Goal: Task Accomplishment & Management: Use online tool/utility

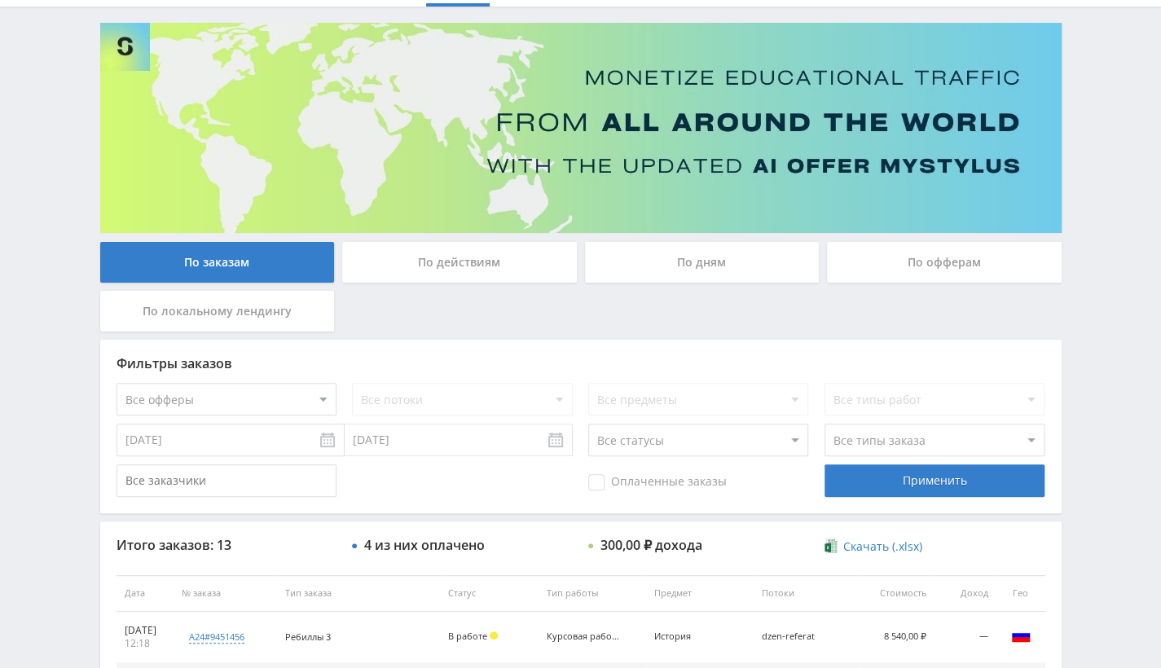
scroll to position [244, 0]
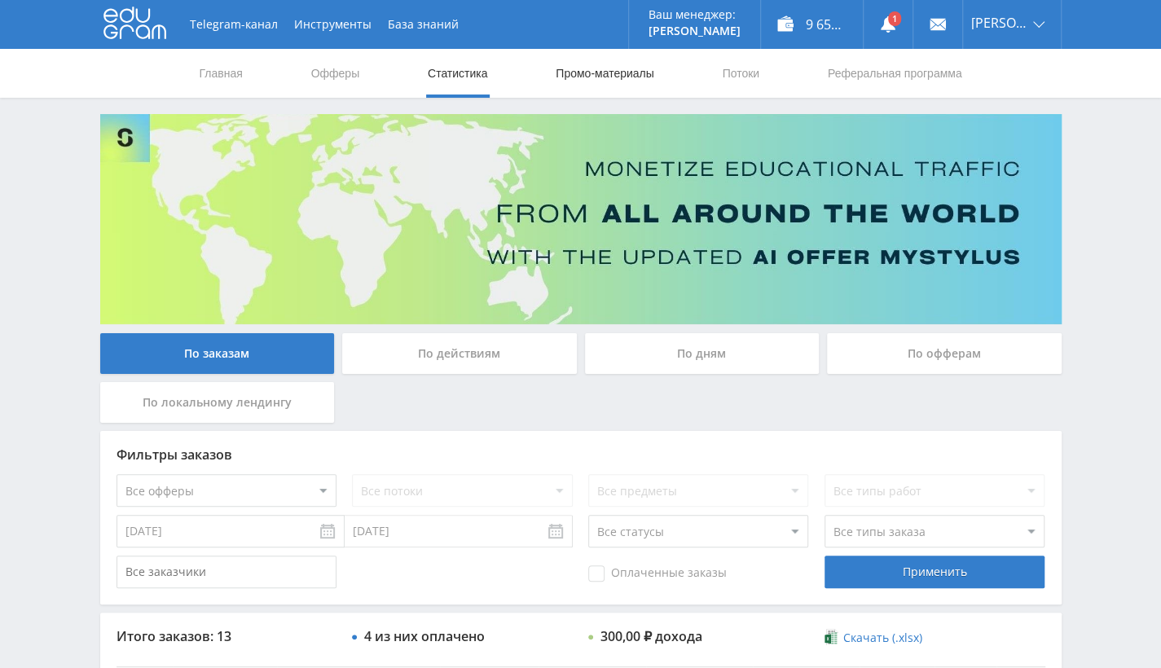
click at [618, 80] on link "Промо-материалы" at bounding box center [604, 73] width 101 height 49
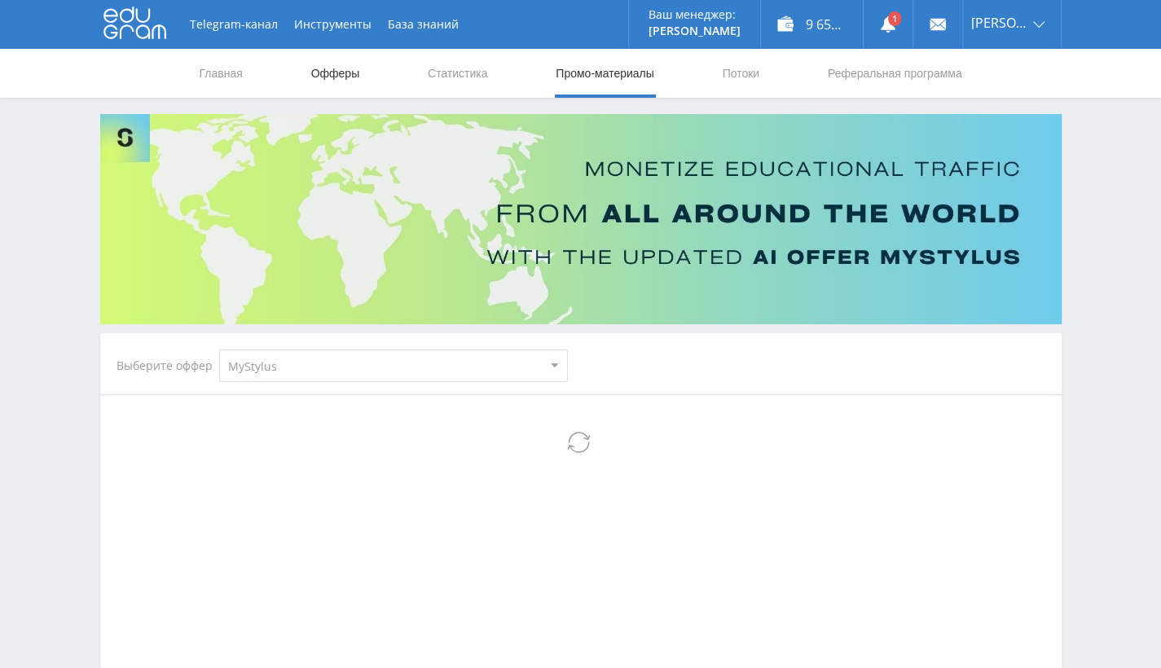
click at [350, 72] on link "Офферы" at bounding box center [336, 73] width 52 height 49
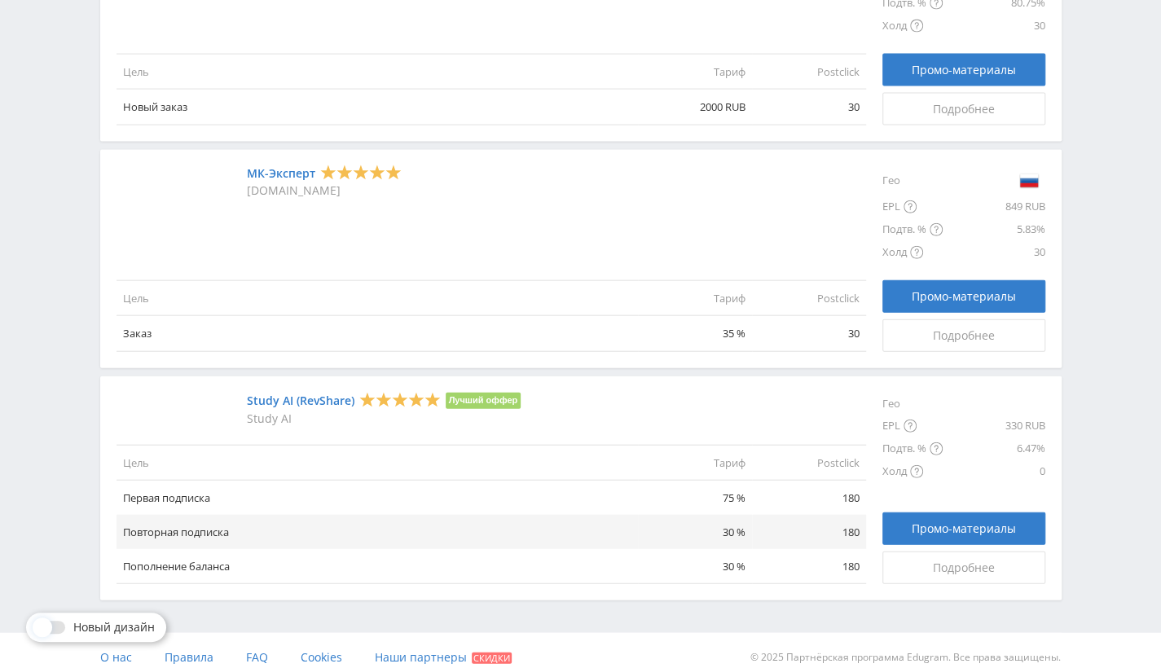
scroll to position [2080, 0]
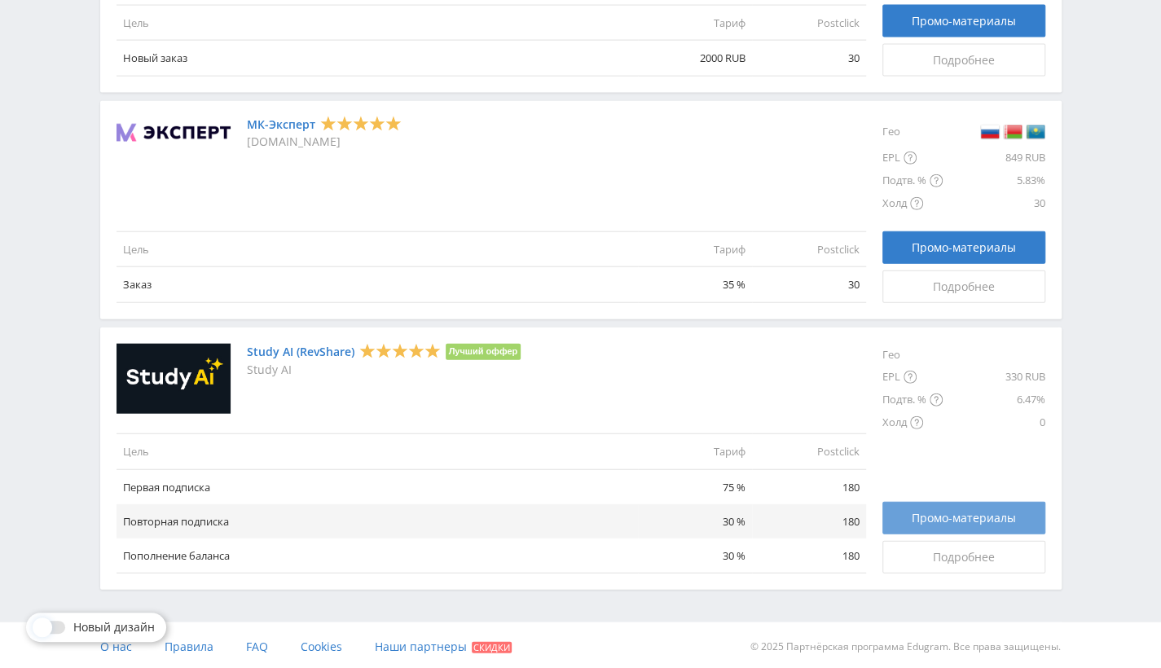
click at [938, 505] on link "Промо-материалы" at bounding box center [963, 518] width 163 height 33
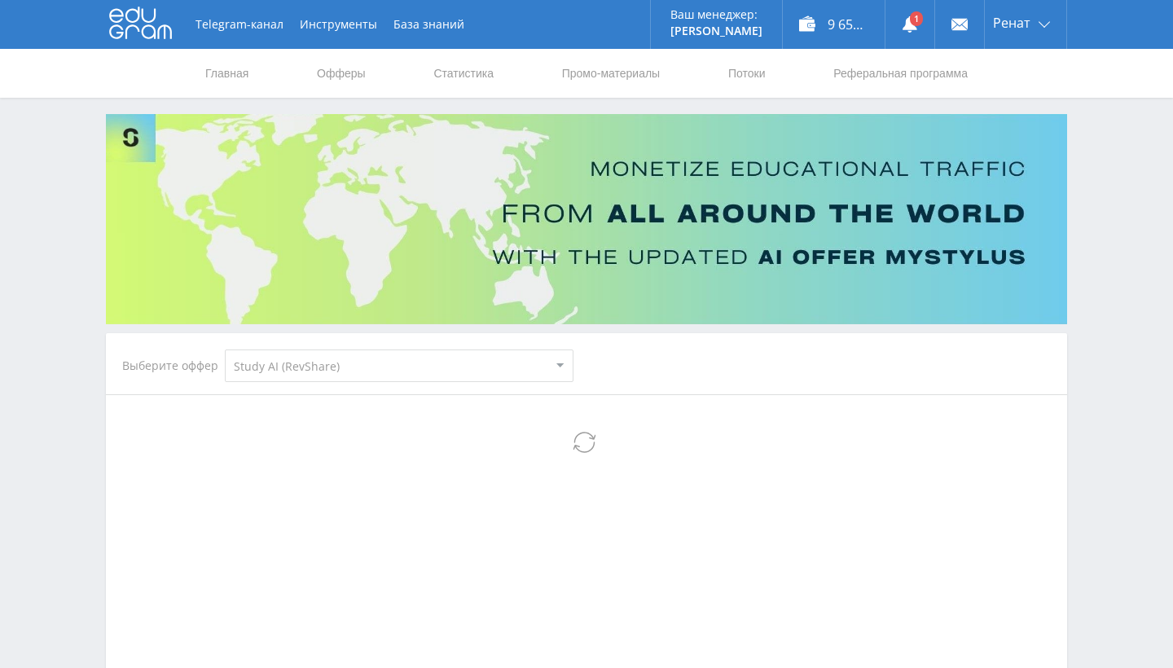
select select "376"
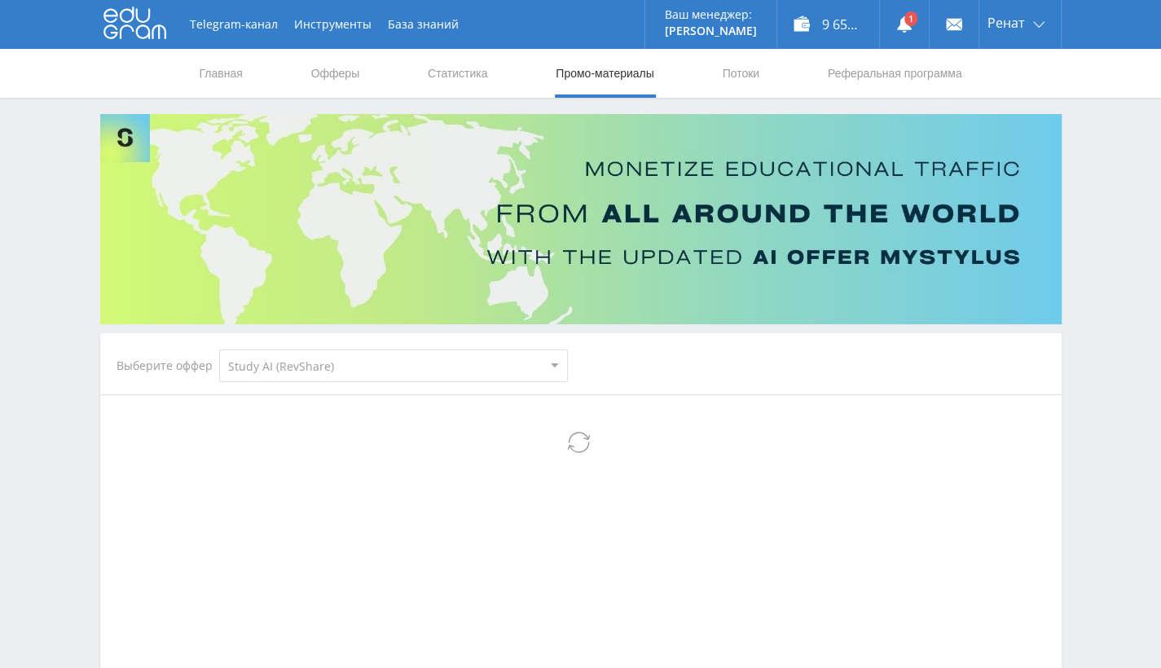
select select "376"
click at [1099, 248] on div "Telegram-канал Инструменты База знаний Ваш менеджер: Alex Alex Online @edugram_…" at bounding box center [580, 456] width 1161 height 912
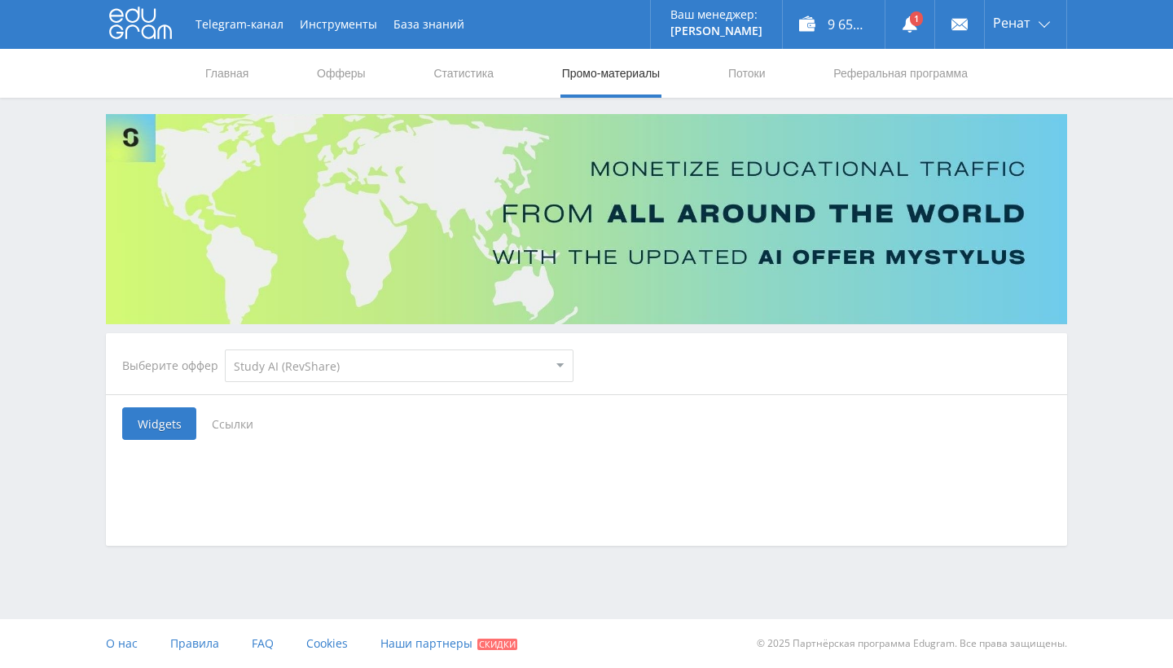
click at [235, 423] on span "Ссылки" at bounding box center [232, 423] width 72 height 33
click at [0, 0] on input "Ссылки" at bounding box center [0, 0] width 0 height 0
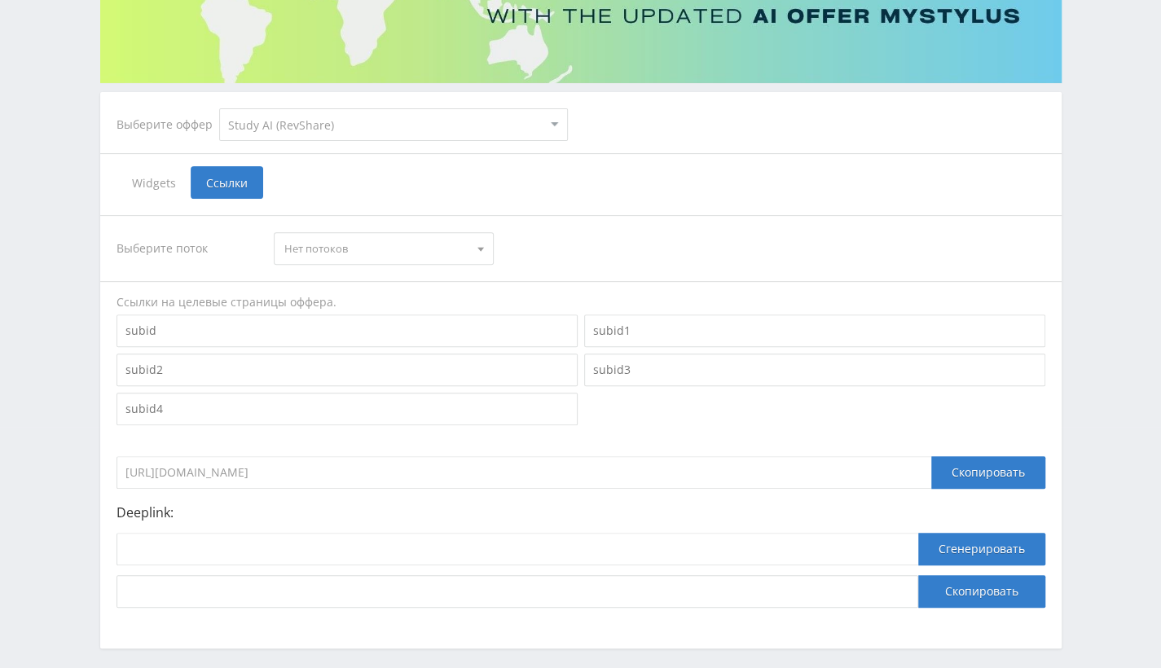
scroll to position [244, 0]
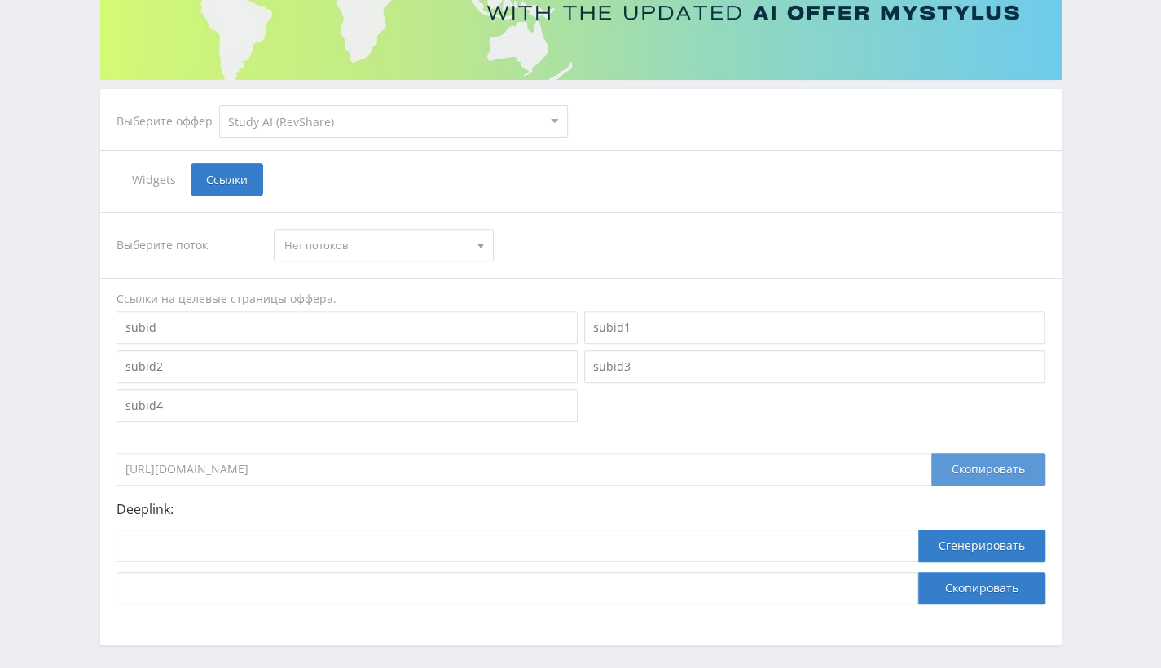
click at [956, 473] on div "Скопировать" at bounding box center [988, 469] width 114 height 33
click at [417, 460] on input "https://eduforms.org/?rid=0" at bounding box center [523, 469] width 815 height 33
click at [343, 129] on select "MyStylus MyStylus - Revshare Кампус AI Studybay Автор24 Studybay Brazil Автор24…" at bounding box center [393, 121] width 349 height 33
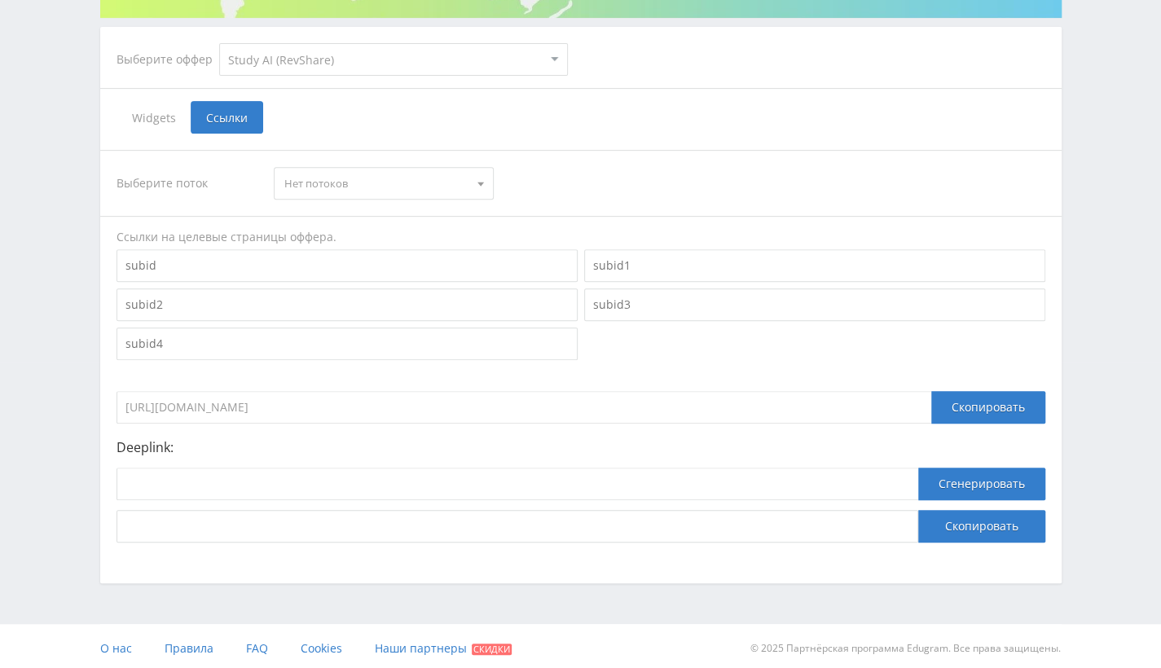
scroll to position [310, 0]
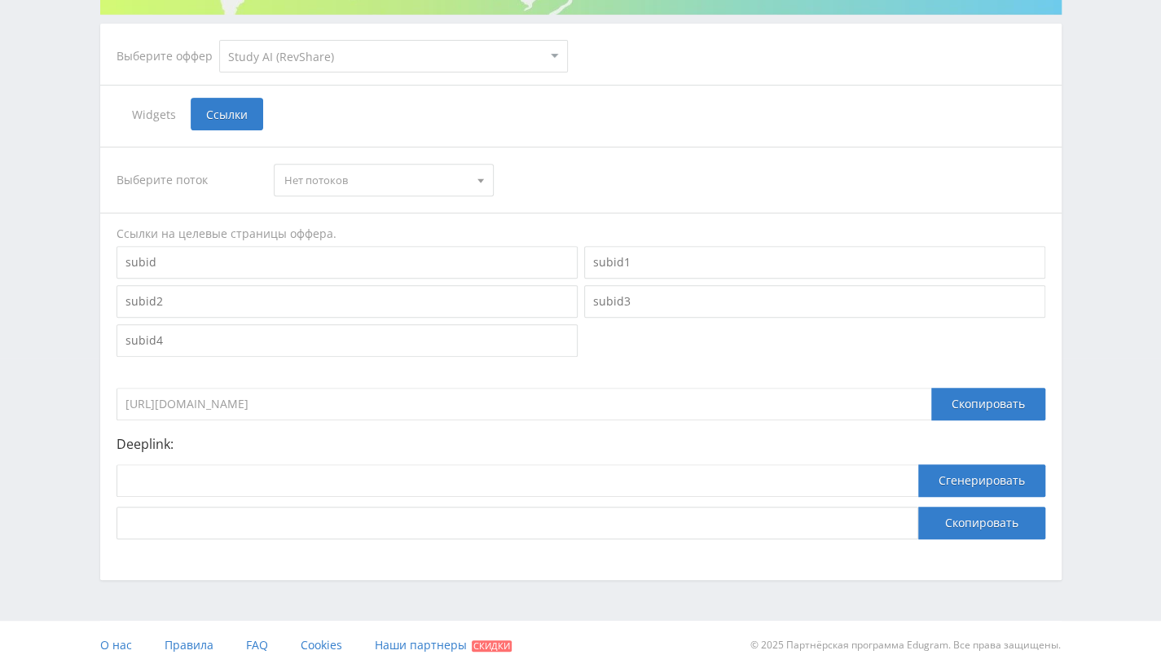
click at [1109, 238] on div "Telegram-канал Инструменты База знаний Ваш менеджер: Alex Alex Online @edugram_…" at bounding box center [580, 179] width 1161 height 979
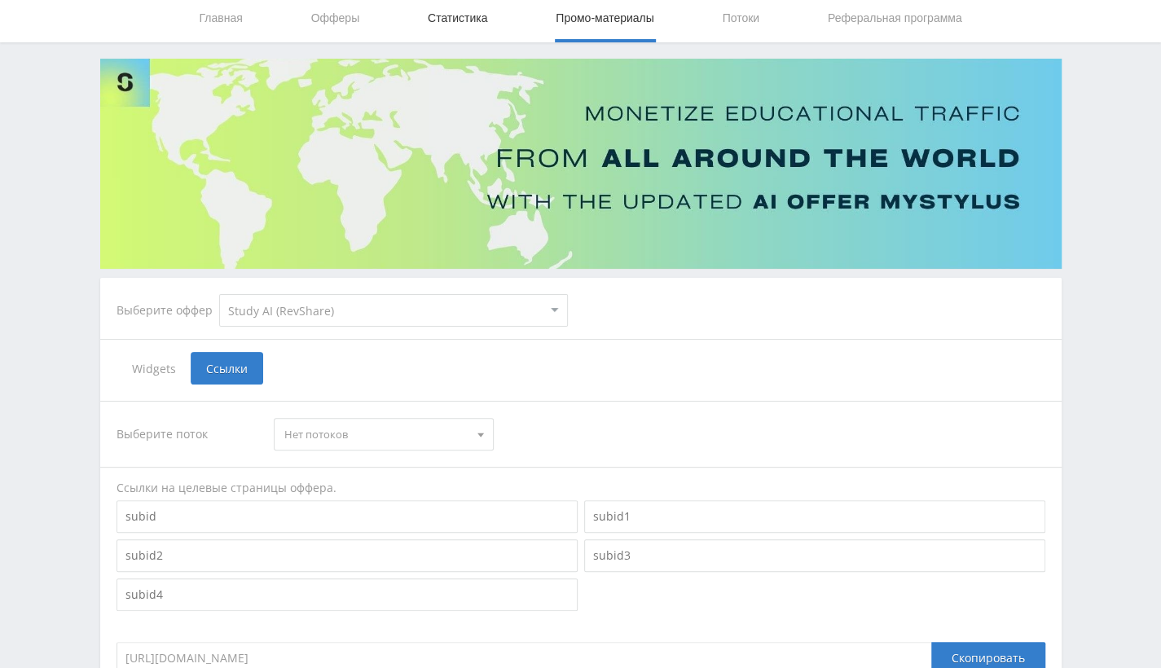
scroll to position [0, 0]
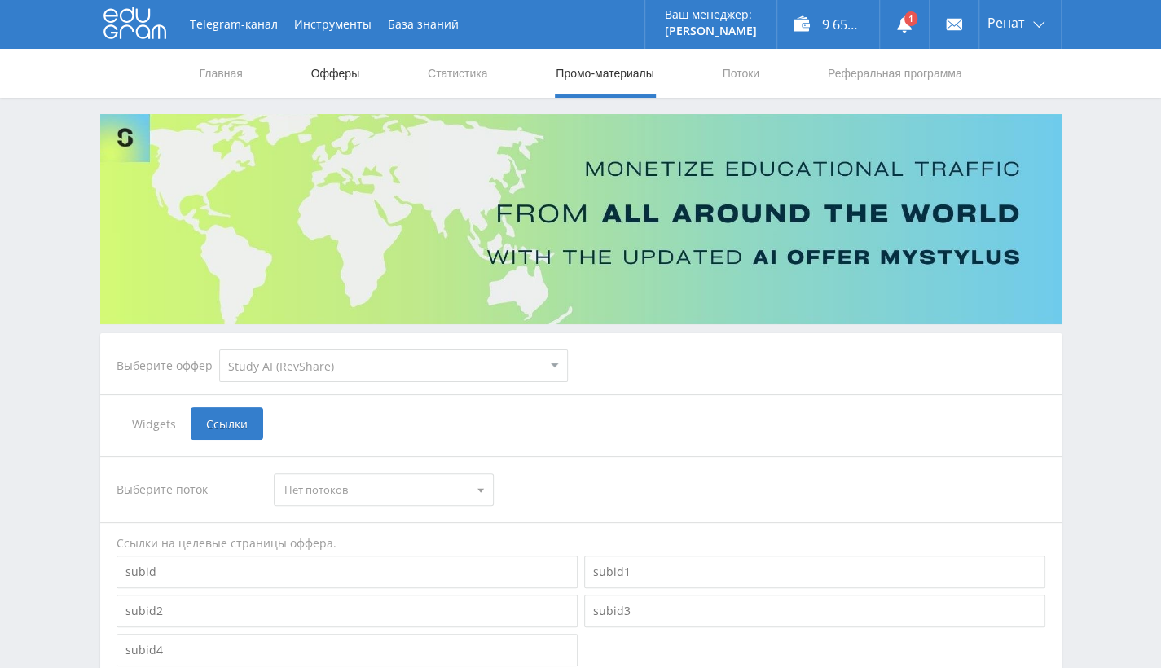
click at [353, 68] on link "Офферы" at bounding box center [336, 73] width 52 height 49
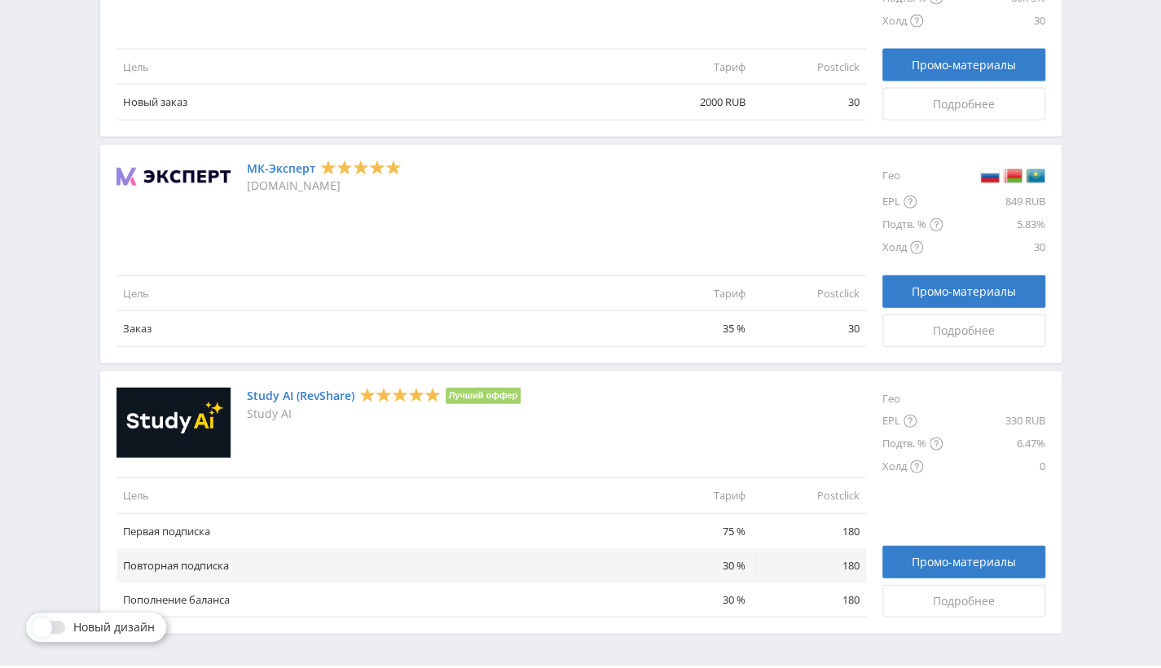
scroll to position [2080, 0]
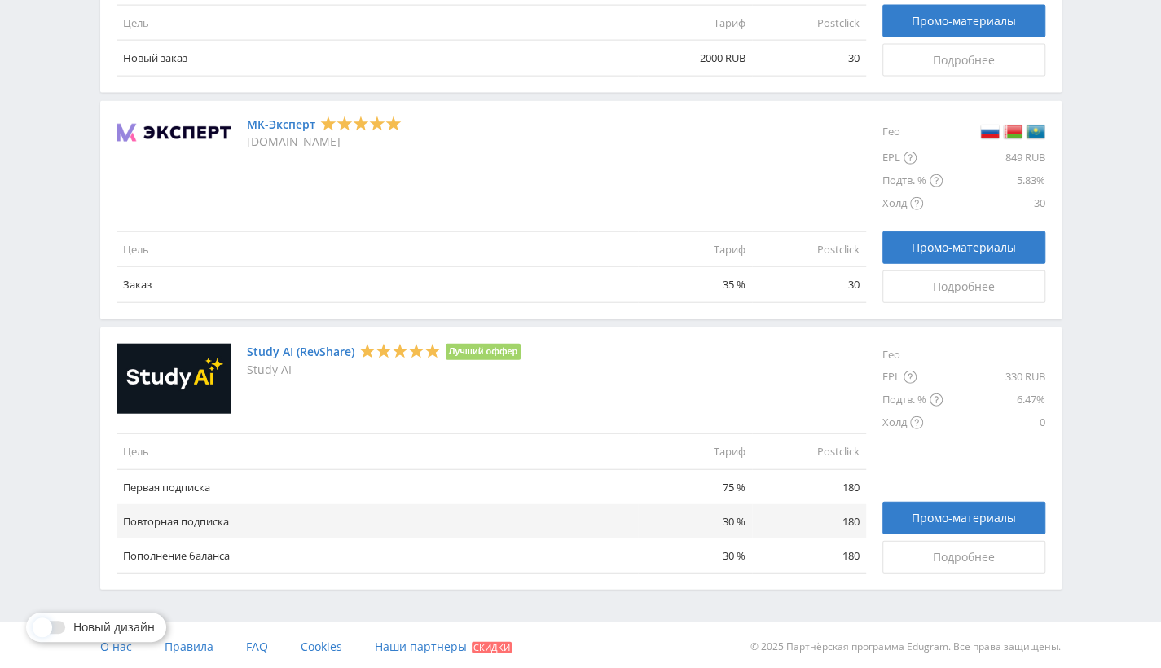
click at [88, 626] on span "Новый дизайн" at bounding box center [113, 627] width 81 height 13
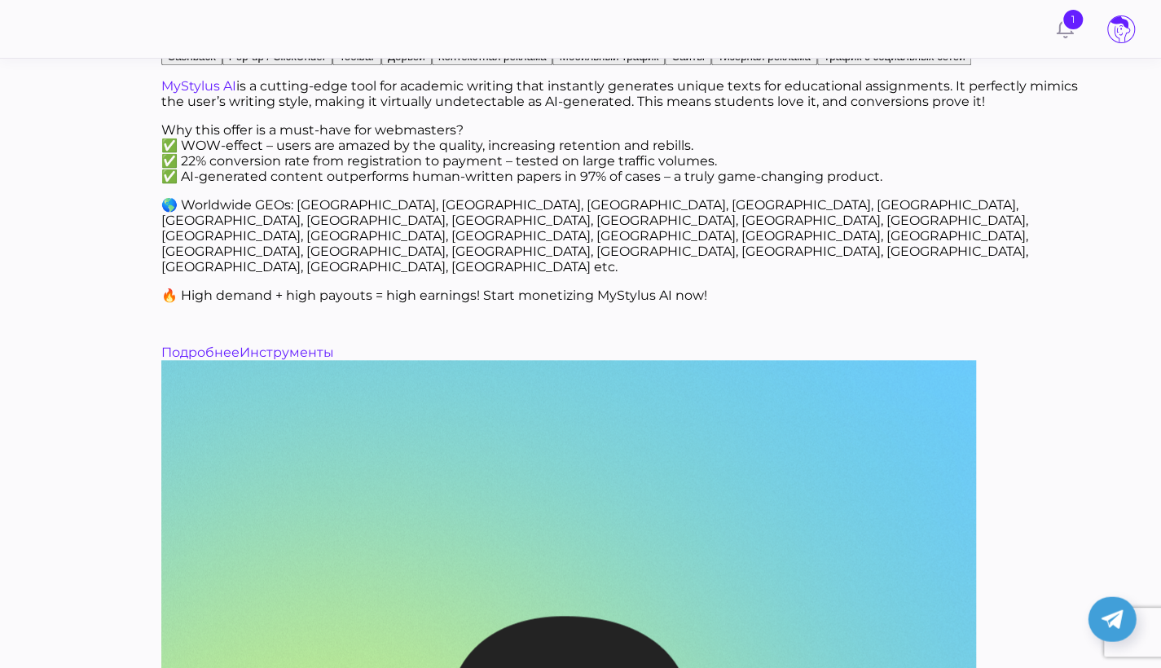
scroll to position [4306, 0]
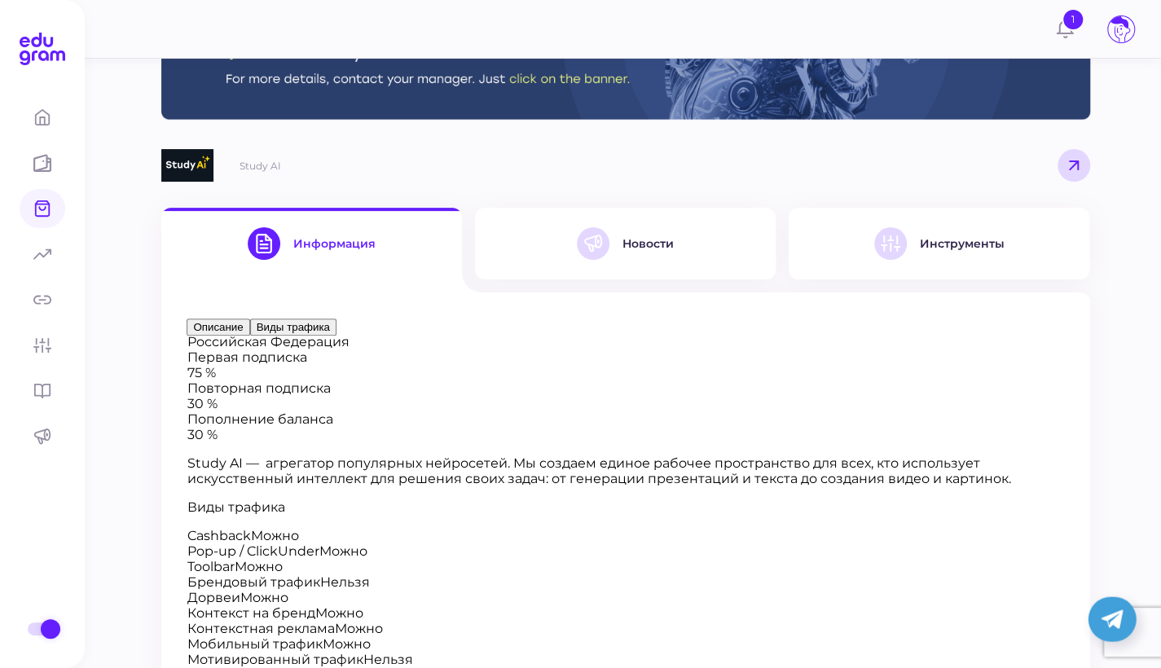
scroll to position [68, 0]
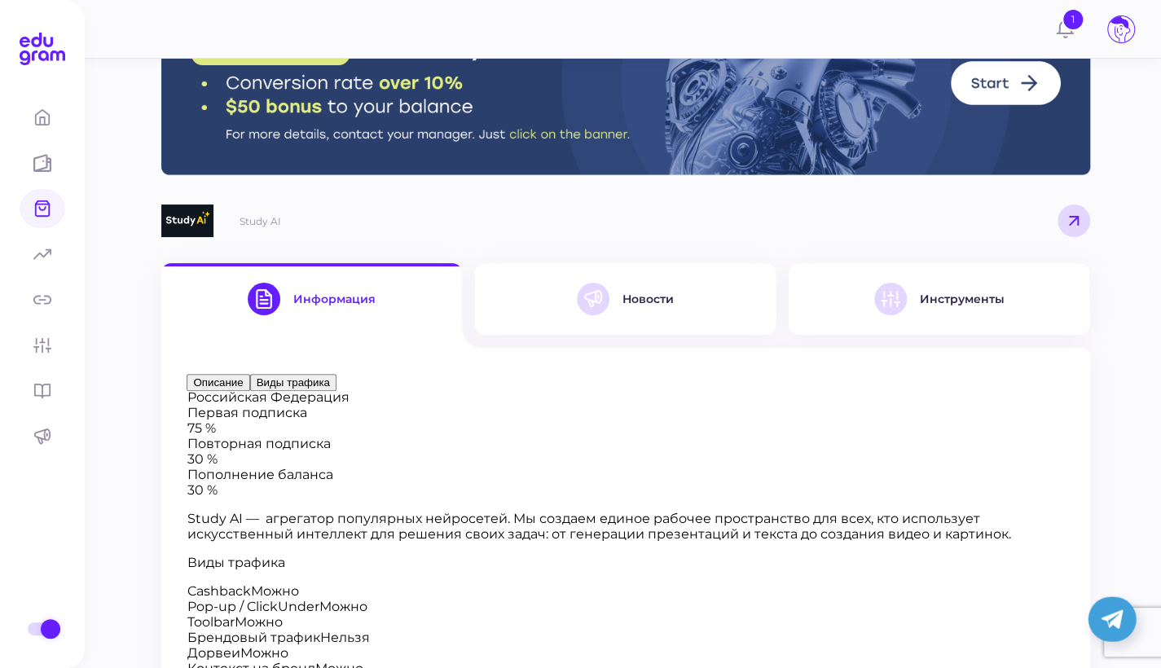
click at [634, 285] on div "Новости" at bounding box center [625, 299] width 97 height 33
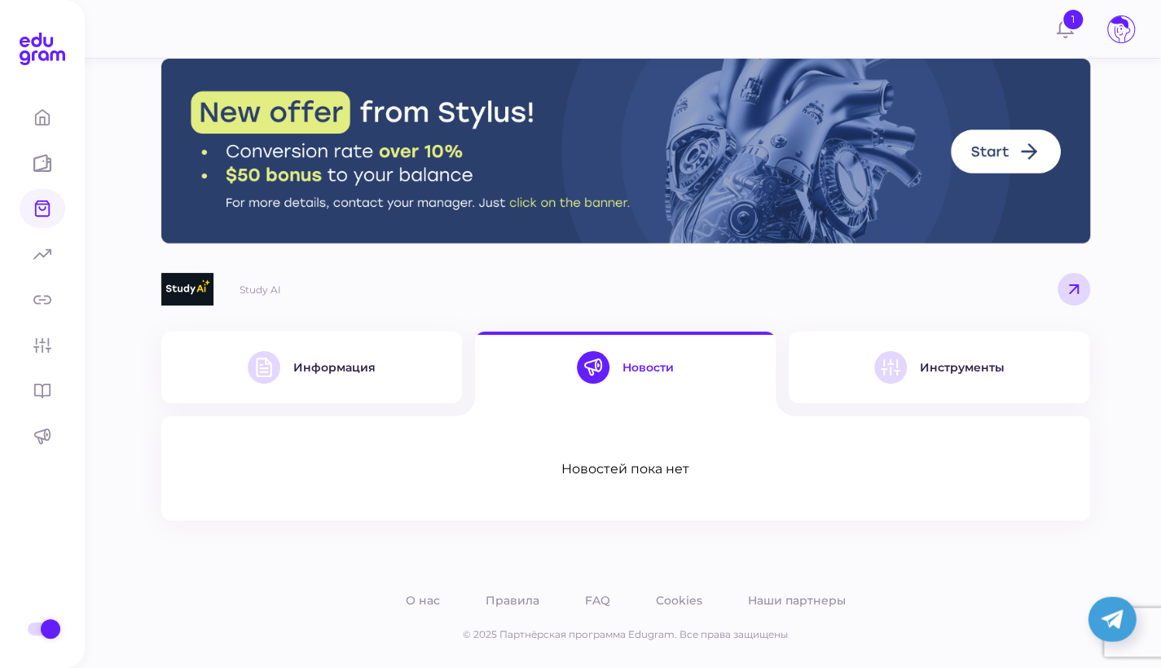
click at [901, 361] on div at bounding box center [890, 367] width 33 height 33
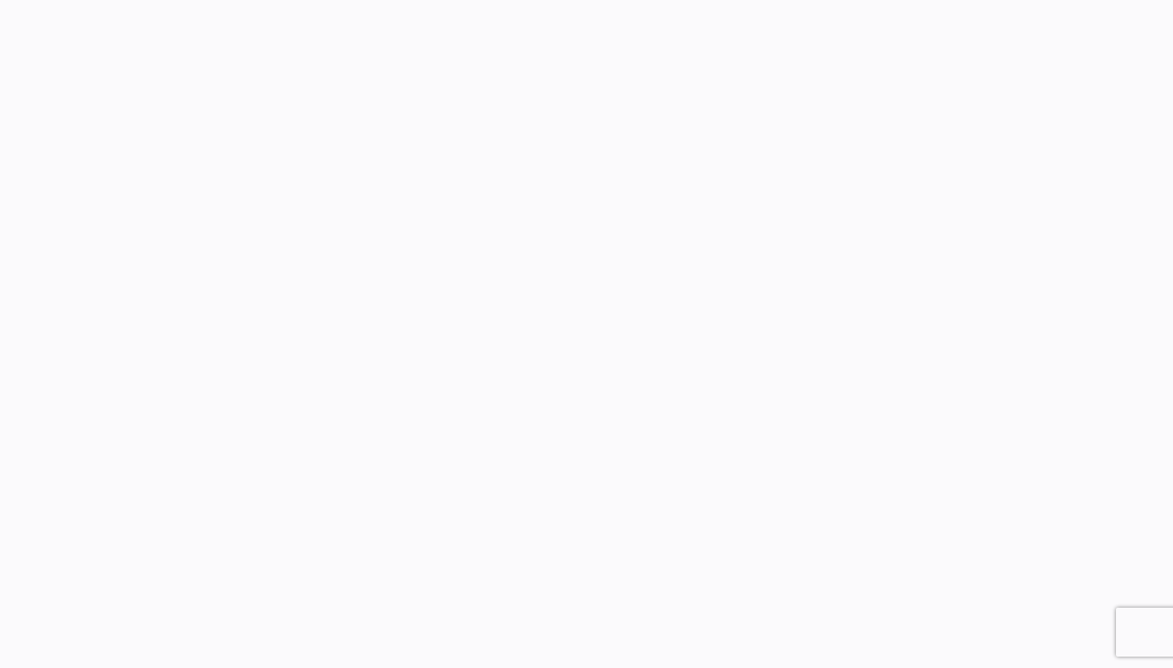
click at [1054, 340] on html at bounding box center [586, 334] width 1173 height 668
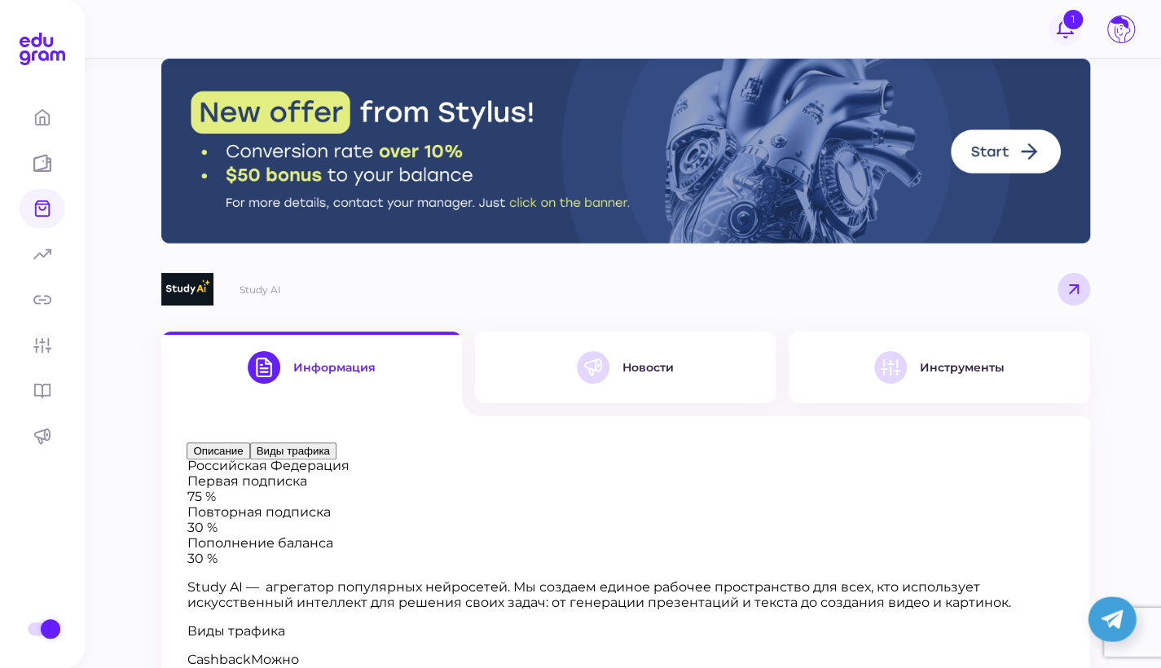
click at [1067, 24] on span "1" at bounding box center [1072, 19] width 23 height 23
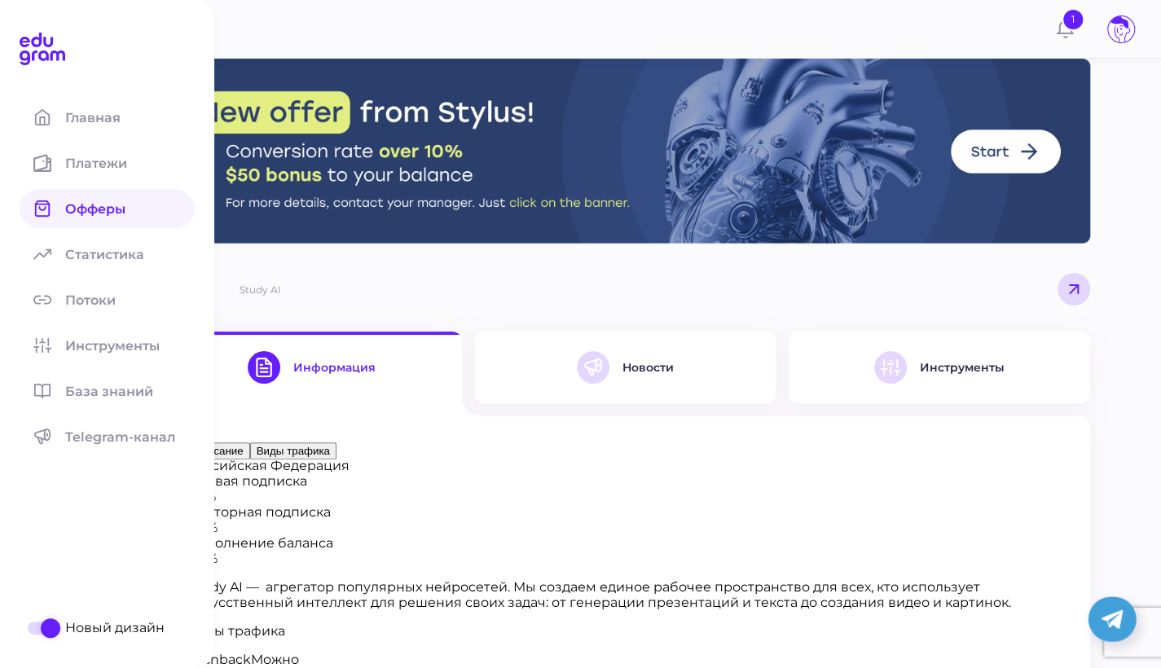
click at [69, 222] on link "Офферы" at bounding box center [107, 208] width 175 height 39
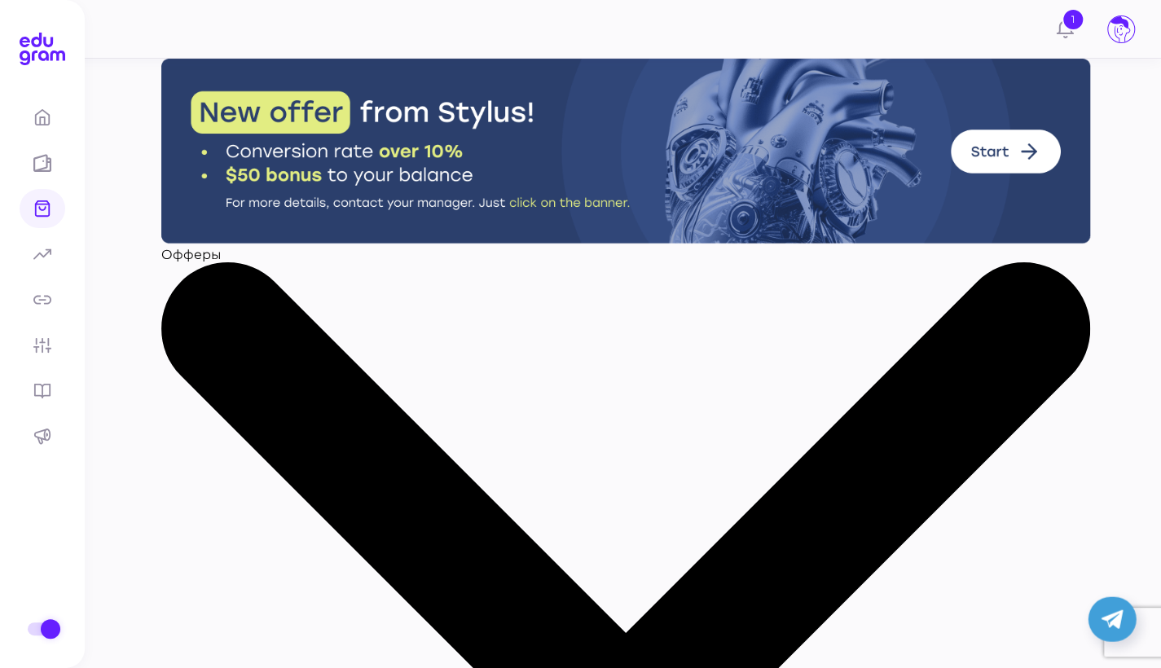
click at [222, 262] on span "Офферы" at bounding box center [191, 254] width 60 height 15
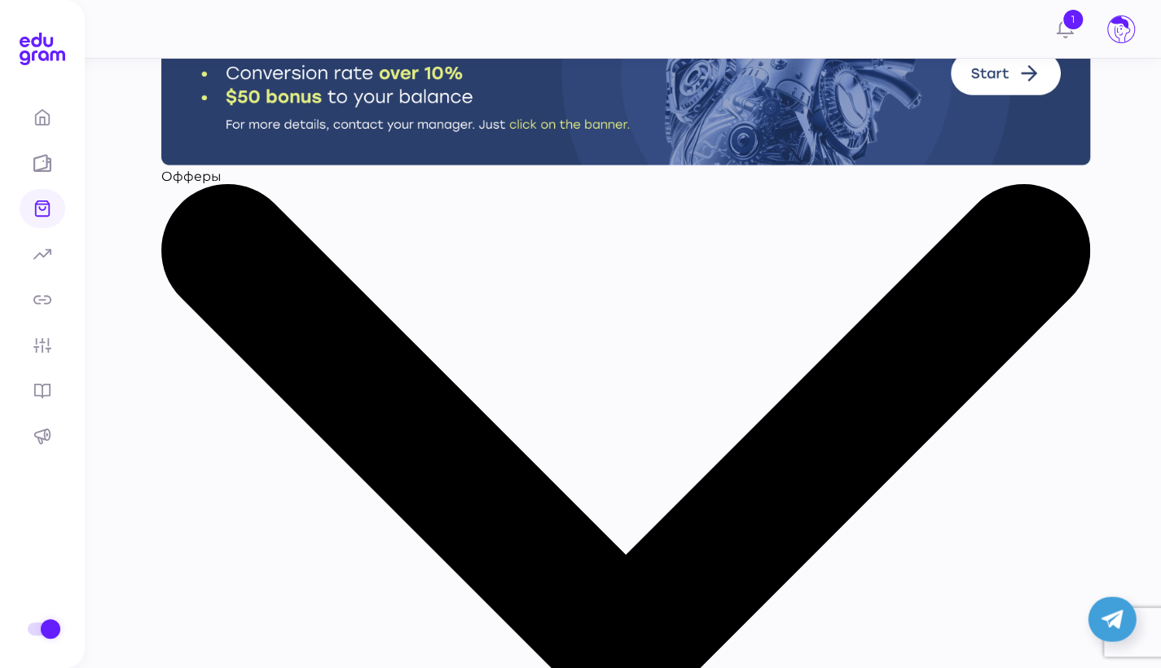
scroll to position [81, 0]
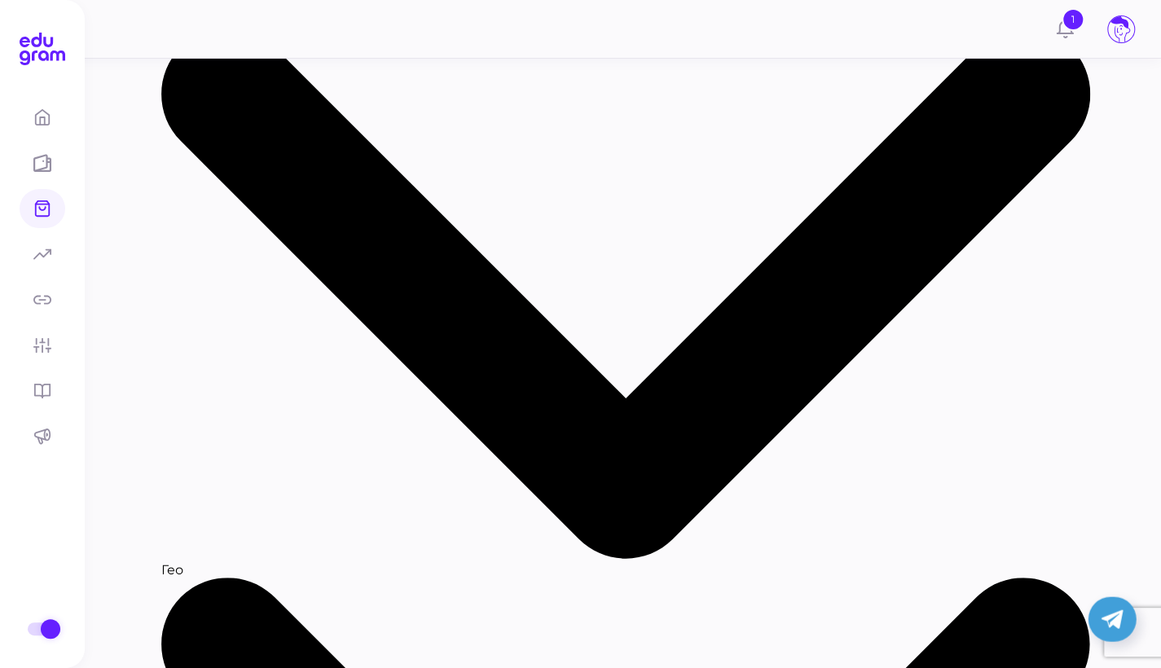
scroll to position [244, 0]
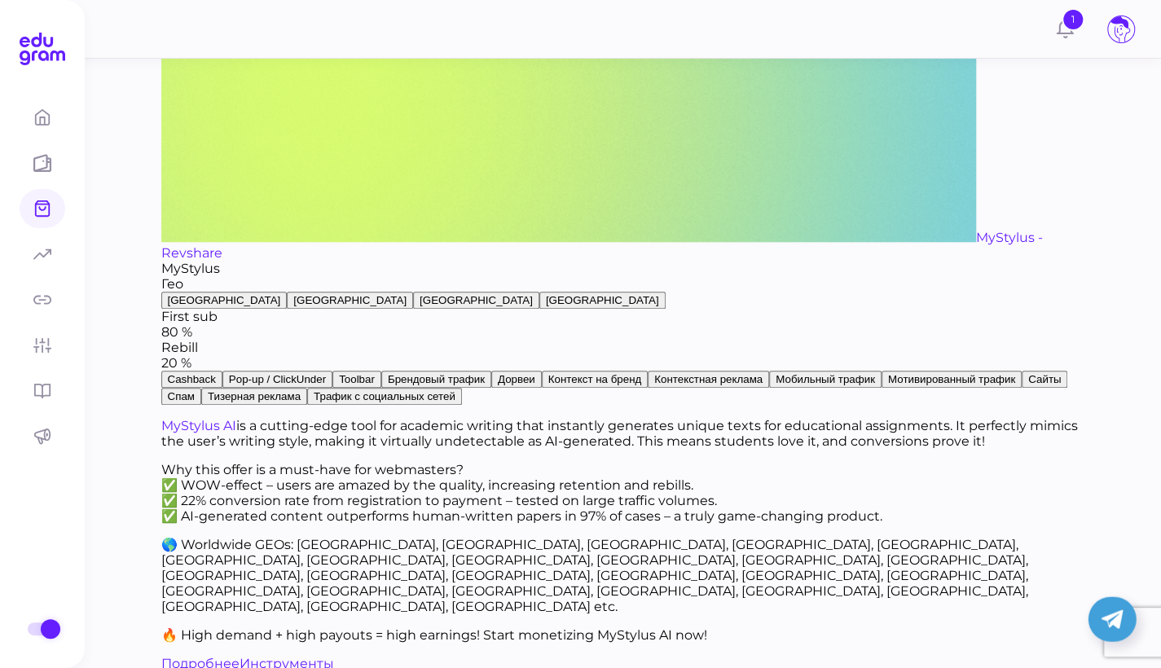
scroll to position [0, 0]
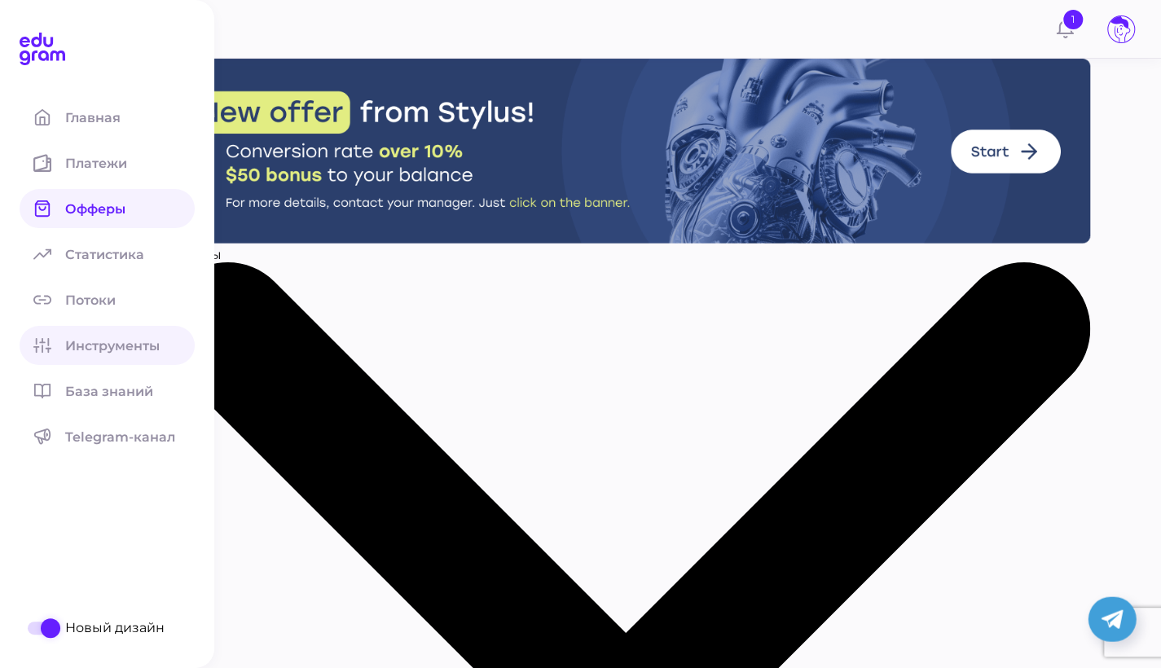
click at [88, 337] on link "Инструменты" at bounding box center [107, 345] width 175 height 39
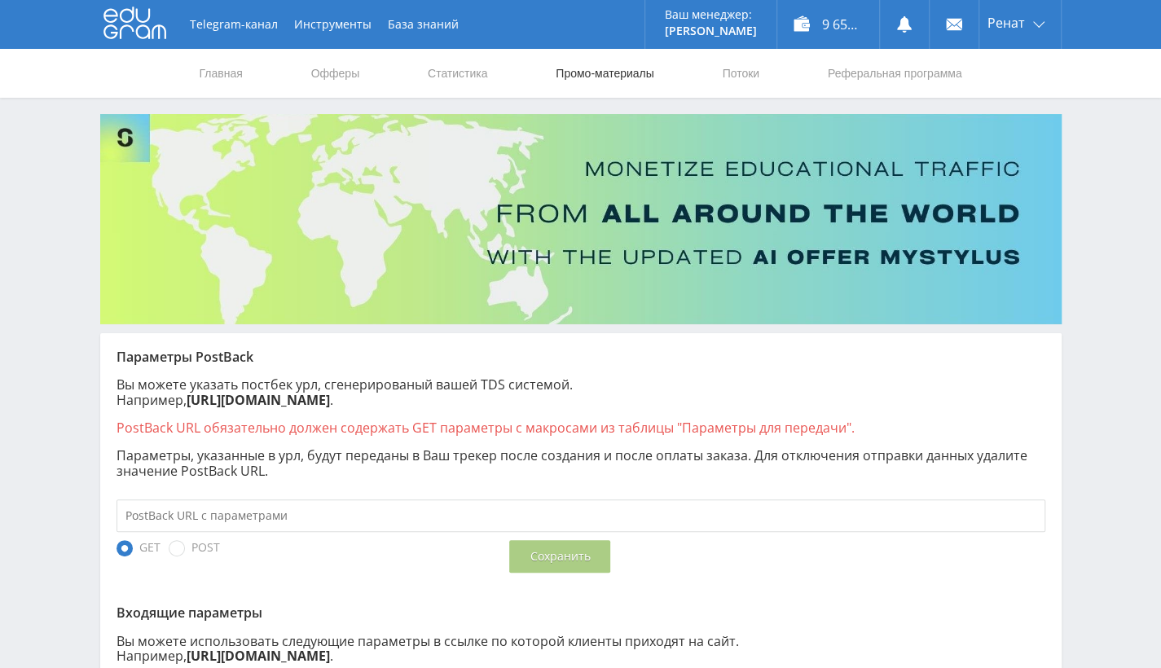
click at [591, 64] on link "Промо-материалы" at bounding box center [604, 73] width 101 height 49
select select "376"
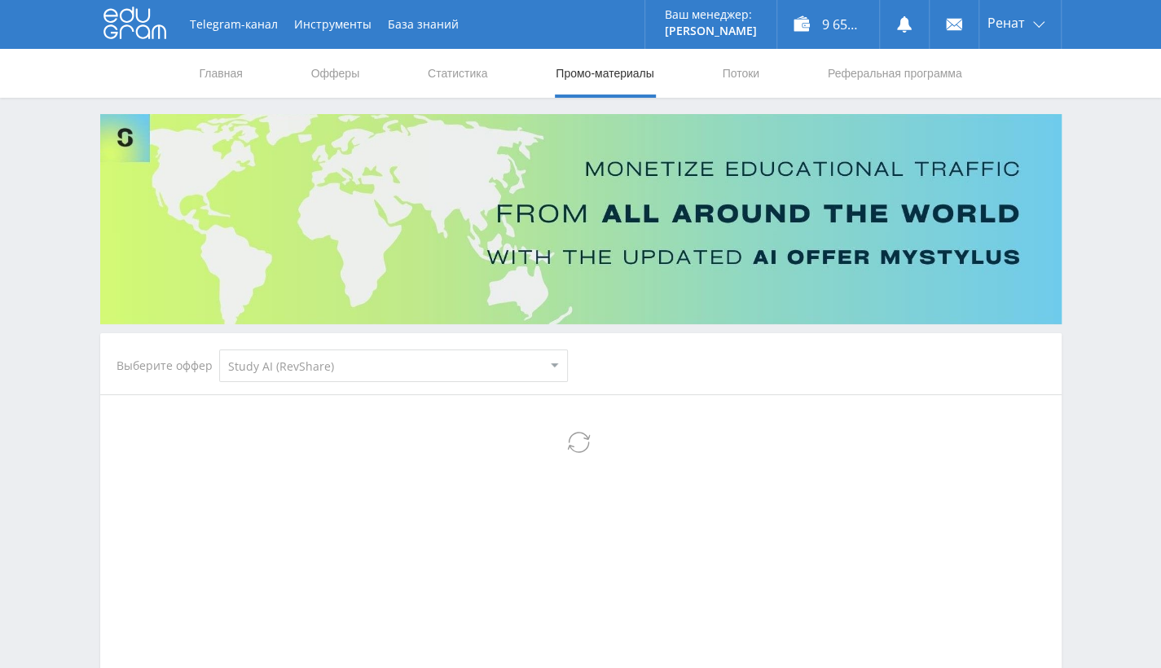
select select "376"
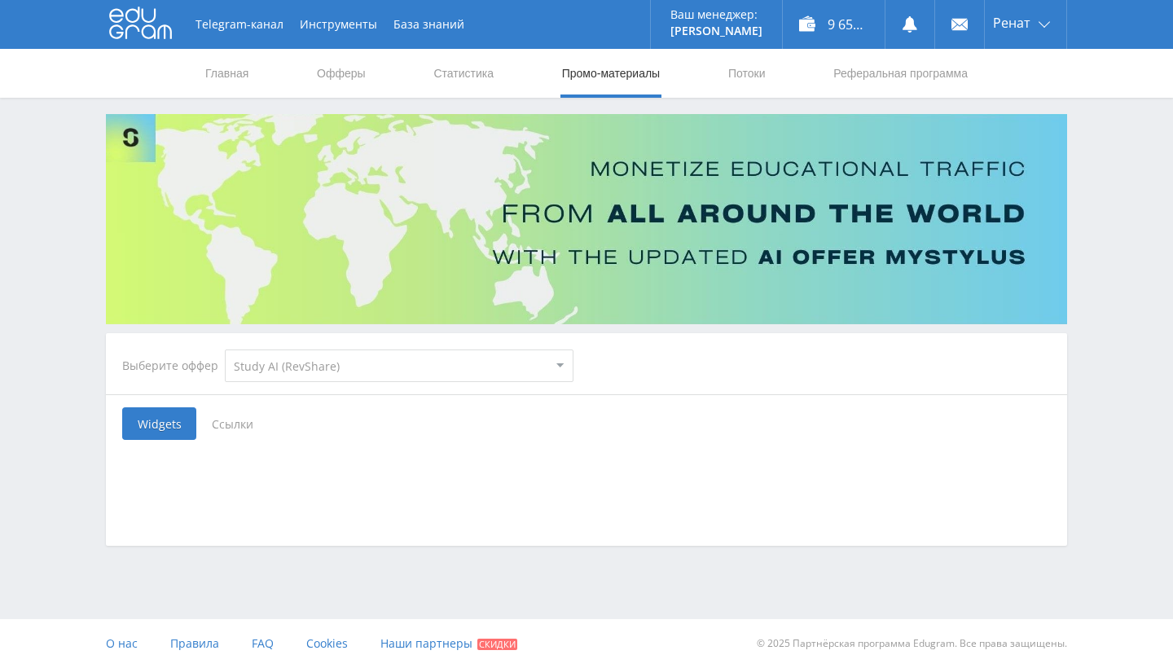
click at [348, 365] on select "MyStylus MyStylus - Revshare Кампус AI Studybay Автор24 Studybay [GEOGRAPHIC_DA…" at bounding box center [399, 365] width 349 height 33
click at [225, 349] on select "MyStylus MyStylus - Revshare Кампус AI Studybay Автор24 Studybay [GEOGRAPHIC_DA…" at bounding box center [399, 365] width 349 height 33
click at [251, 415] on span "Ссылки" at bounding box center [232, 423] width 72 height 33
click at [0, 0] on input "Ссылки" at bounding box center [0, 0] width 0 height 0
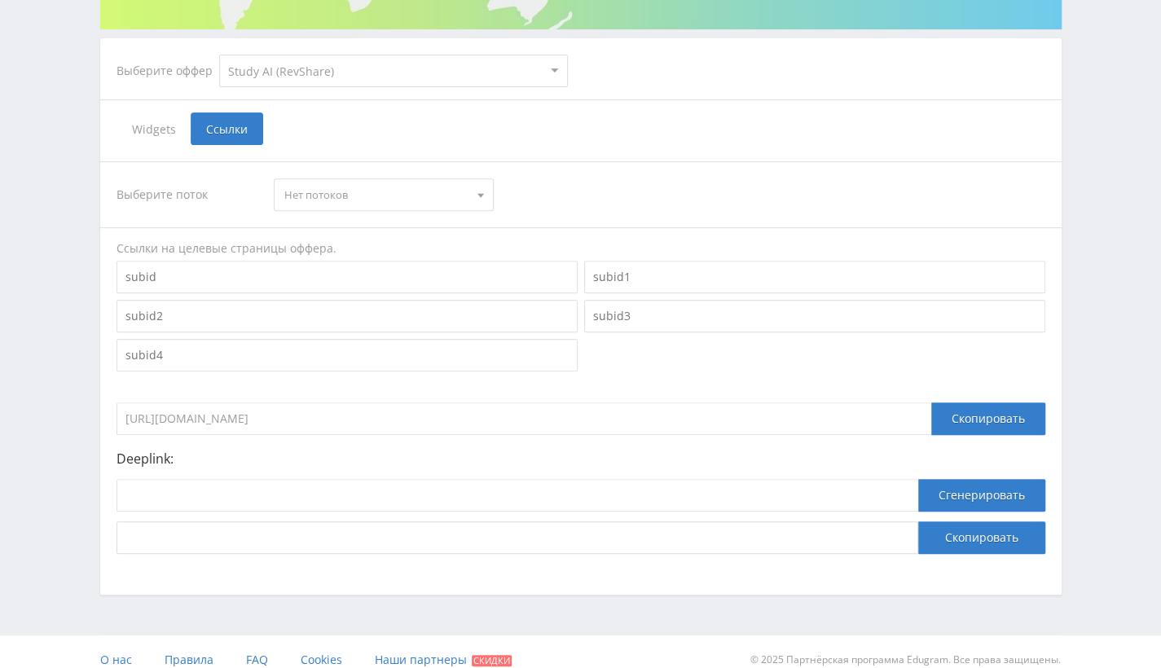
scroll to position [310, 0]
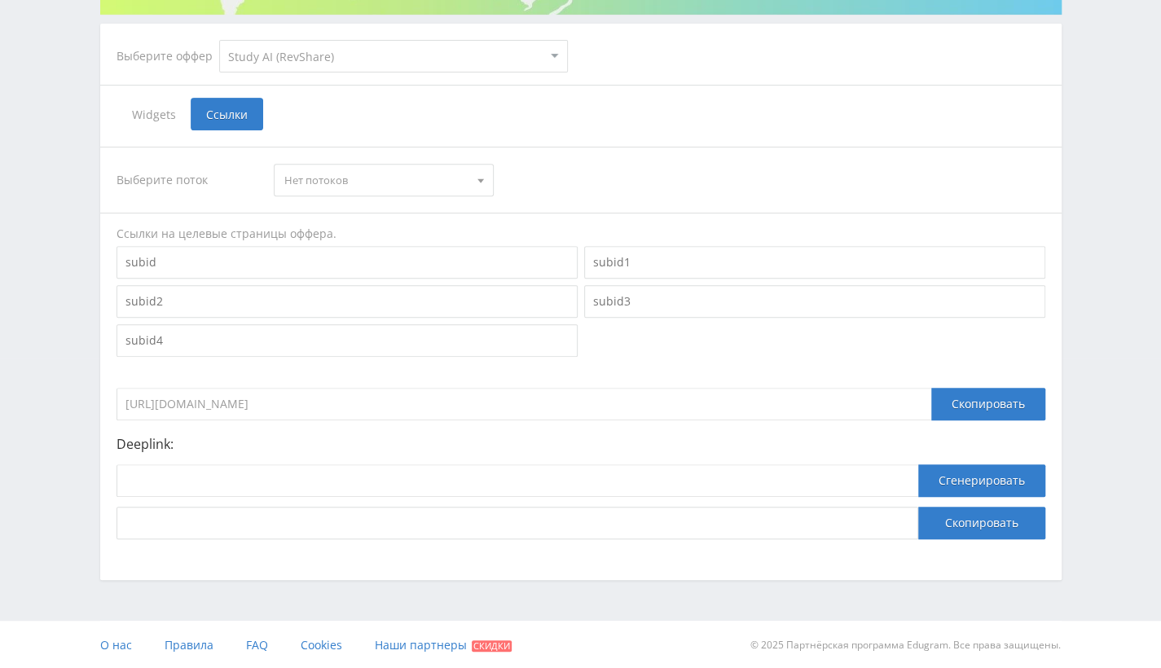
click at [180, 389] on input "[URL][DOMAIN_NAME]" at bounding box center [523, 404] width 815 height 33
click at [301, 402] on input "[URL][DOMAIN_NAME]" at bounding box center [523, 404] width 815 height 33
drag, startPoint x: 301, startPoint y: 402, endPoint x: 101, endPoint y: 395, distance: 199.7
click at [101, 395] on div "Выберите поток Нет потоков Нет потоков Ссылки на целевые страницы оффера. https…" at bounding box center [580, 342] width 961 height 425
click at [166, 484] on input at bounding box center [517, 480] width 802 height 33
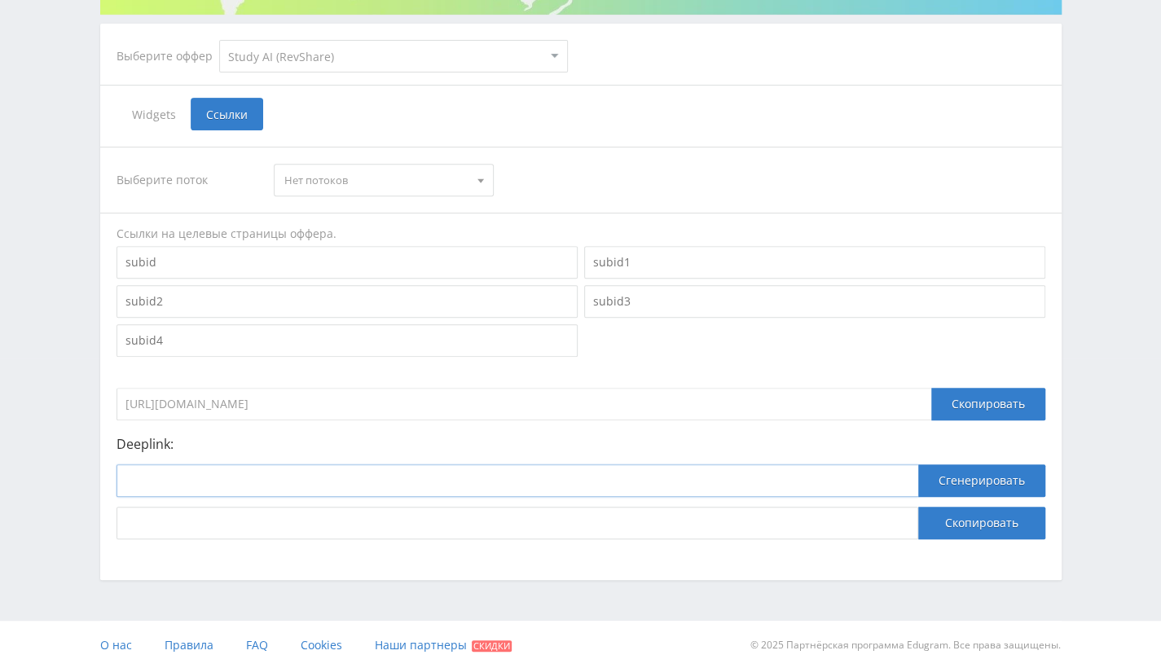
paste input "https://study24.ai/"
type input "https://study24.ai/"
click at [967, 483] on button "Сгенерировать" at bounding box center [981, 480] width 127 height 33
drag, startPoint x: 503, startPoint y: 523, endPoint x: 103, endPoint y: 509, distance: 401.0
click at [103, 509] on div "Выберите поток Нет потоков Нет потоков Ссылки на целевые страницы оффера. https…" at bounding box center [580, 342] width 961 height 425
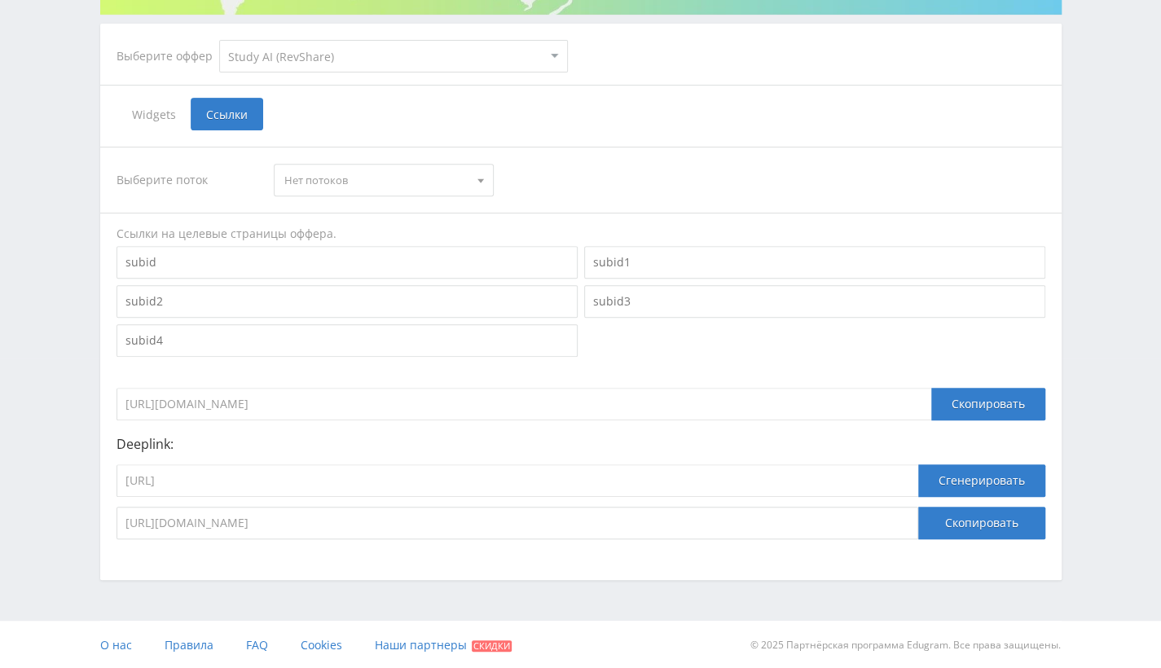
click at [213, 117] on span "Ссылки" at bounding box center [227, 114] width 72 height 33
click at [0, 0] on input "Ссылки" at bounding box center [0, 0] width 0 height 0
click at [1103, 277] on div "Telegram-канал Инструменты База знаний Ваш менеджер: Alex Alex Online @edugram_…" at bounding box center [580, 179] width 1161 height 979
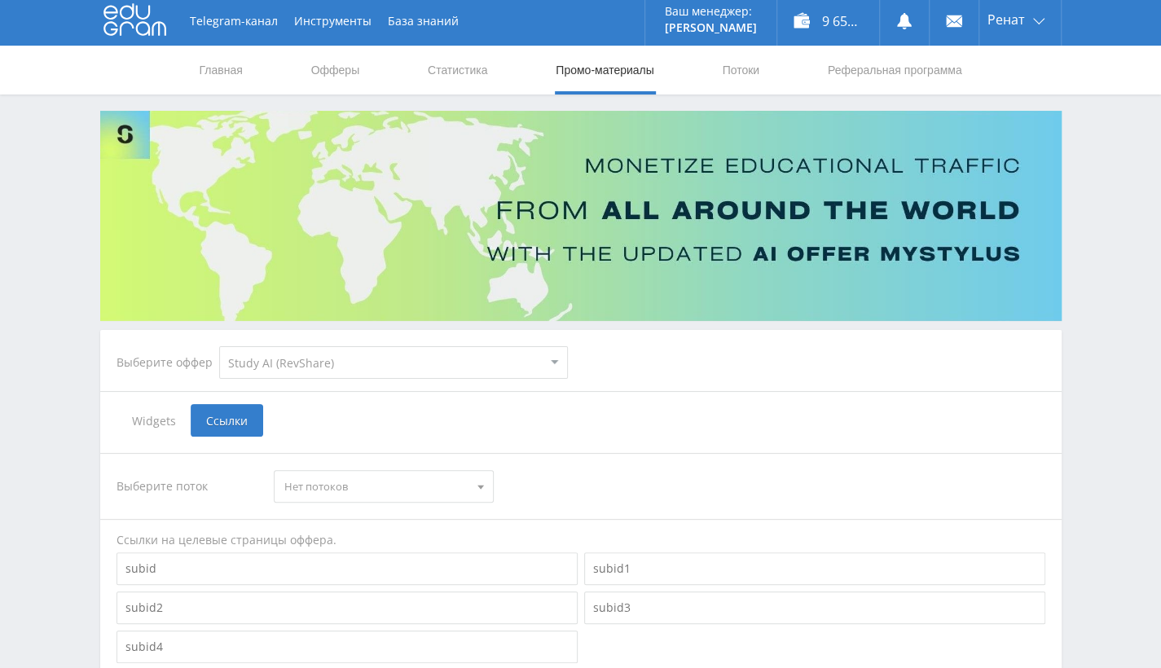
scroll to position [0, 0]
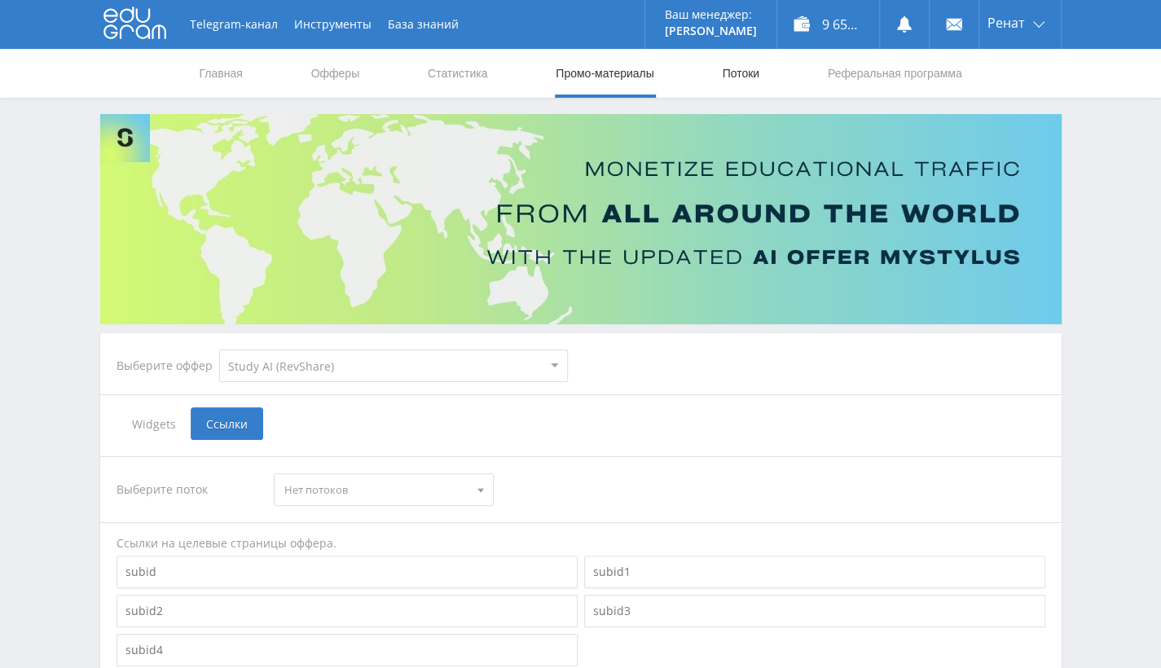
click at [745, 69] on link "Потоки" at bounding box center [740, 73] width 41 height 49
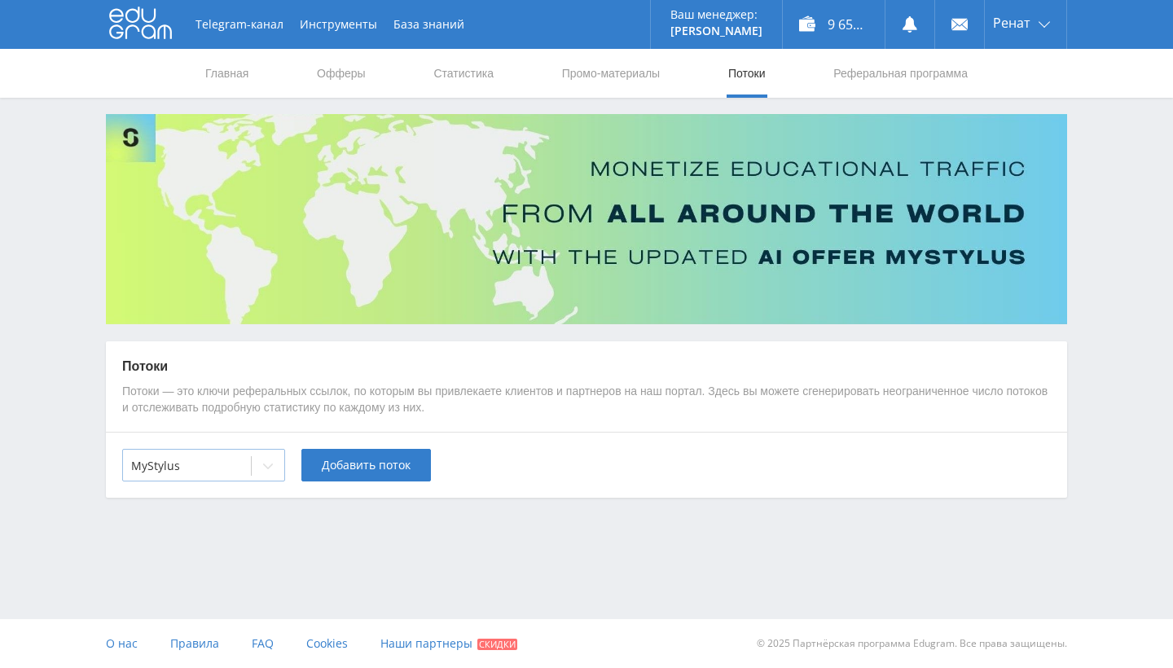
click at [200, 472] on div at bounding box center [187, 466] width 112 height 16
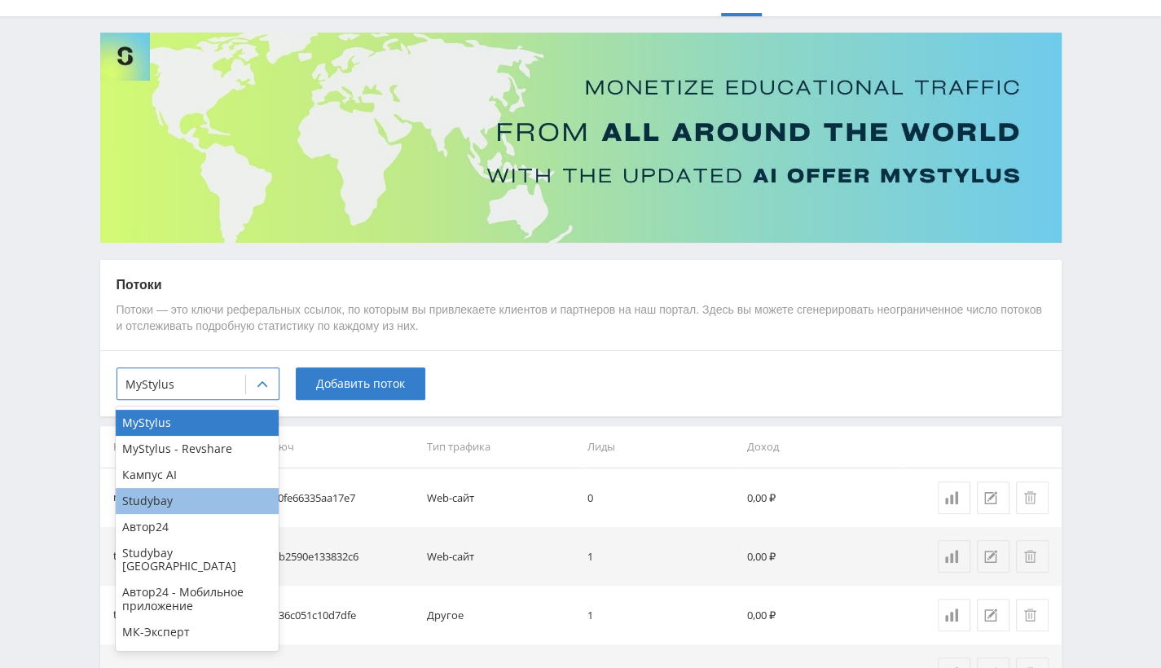
scroll to position [10, 0]
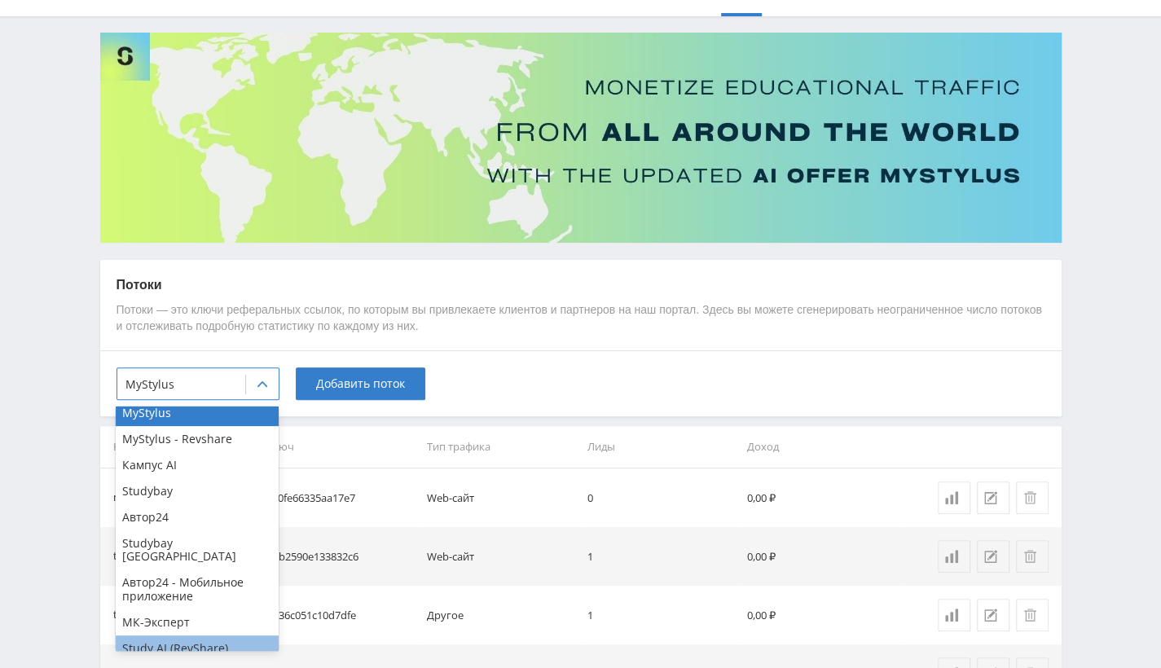
click at [191, 635] on div "Study AI (RevShare)" at bounding box center [197, 648] width 163 height 26
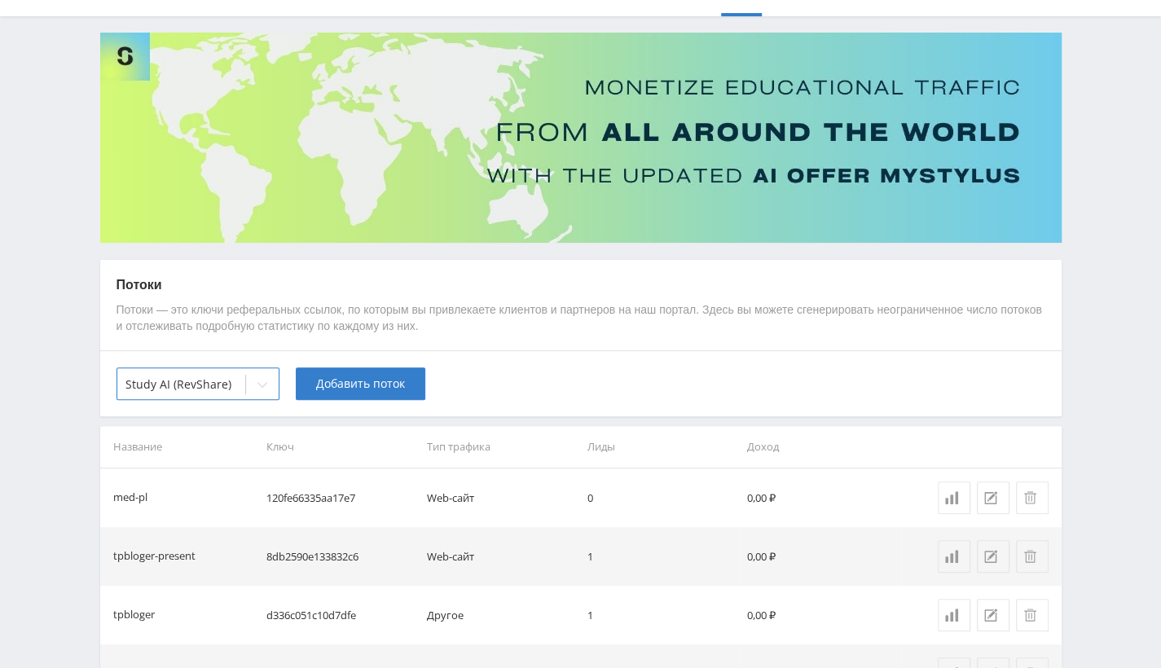
scroll to position [0, 0]
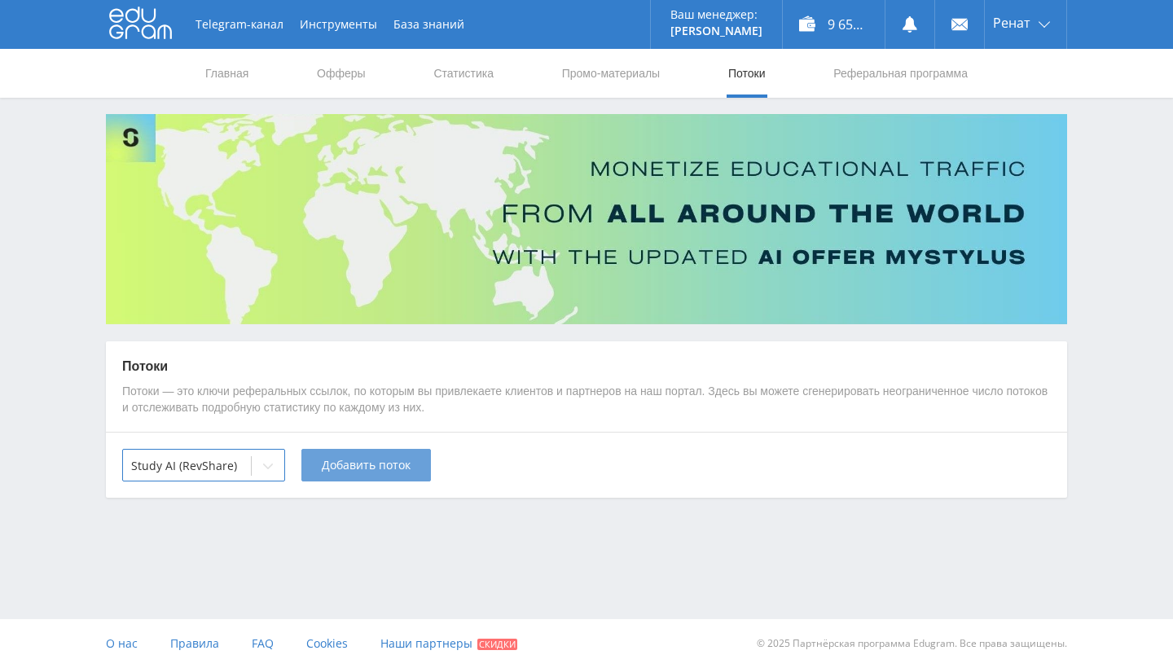
click at [347, 452] on button "Добавить поток" at bounding box center [366, 465] width 130 height 33
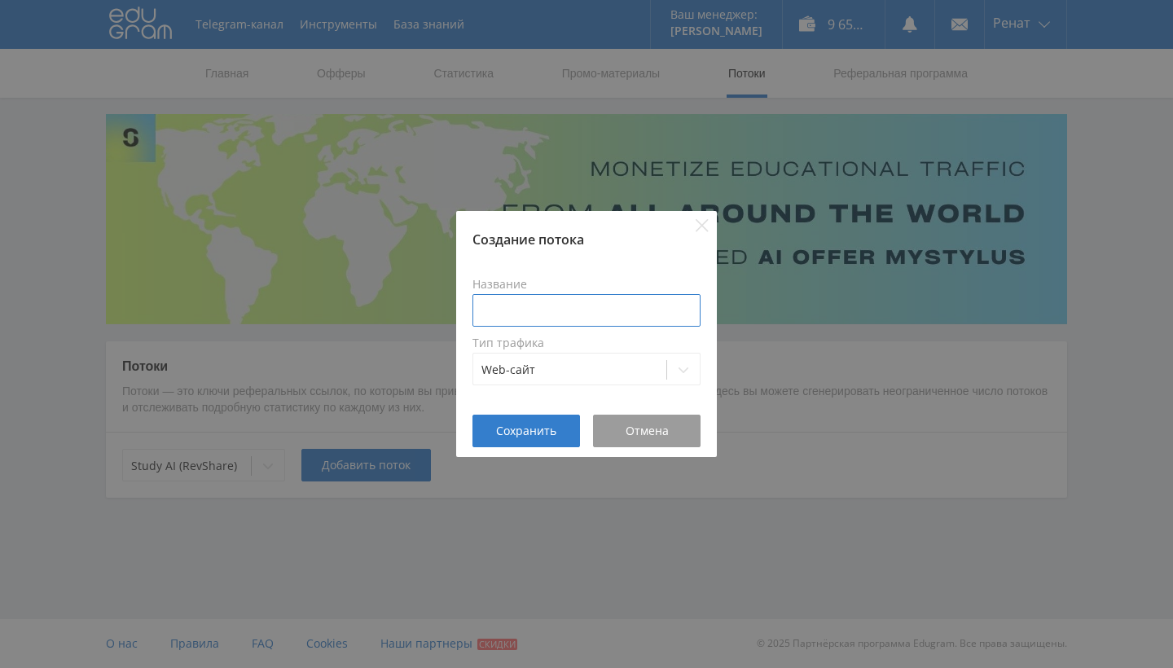
click at [508, 300] on input at bounding box center [586, 310] width 228 height 33
type input "p"
type input "tprog-study"
click at [529, 427] on span "Сохранить" at bounding box center [526, 430] width 60 height 13
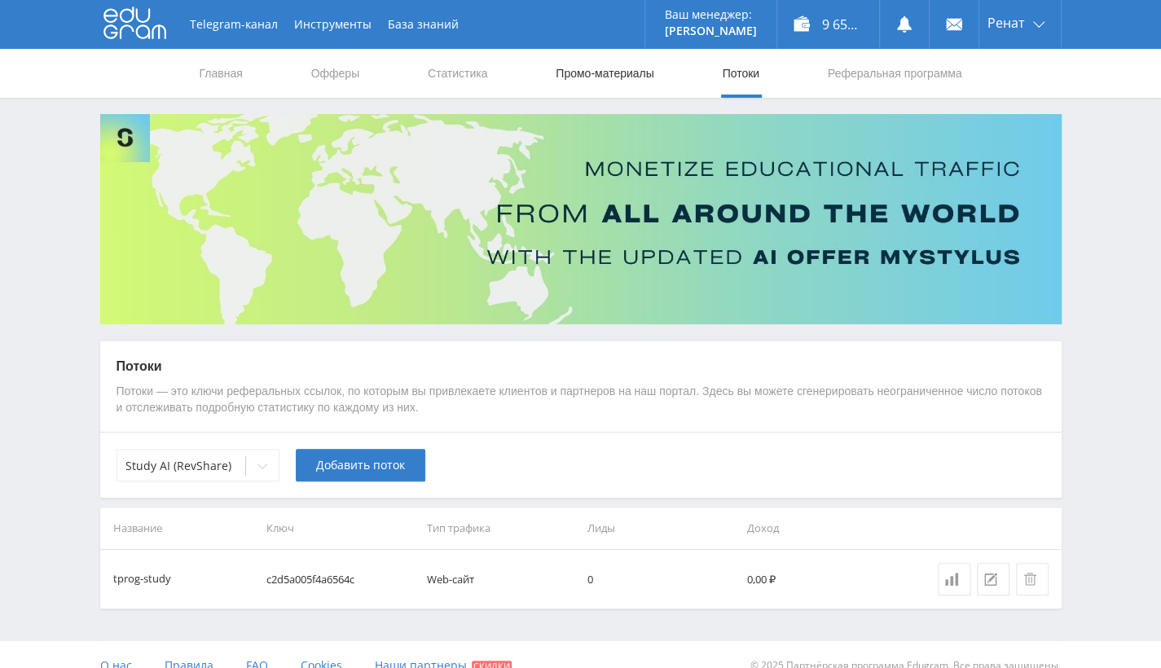
click at [590, 78] on link "Промо-материалы" at bounding box center [604, 73] width 101 height 49
select select "376"
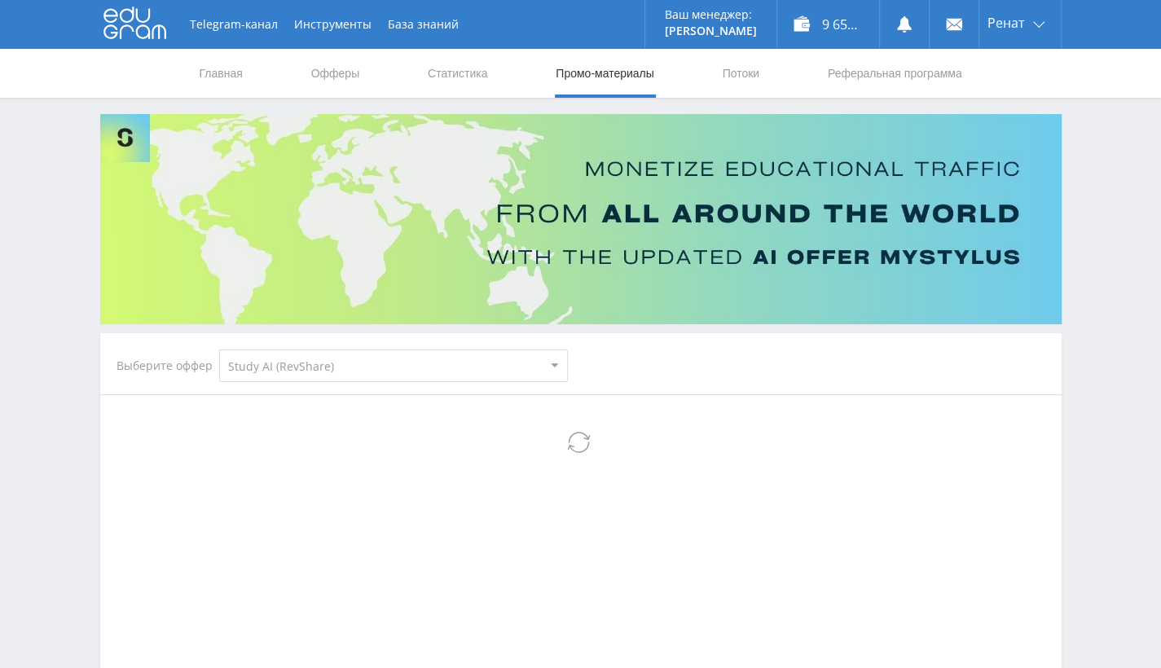
select select "376"
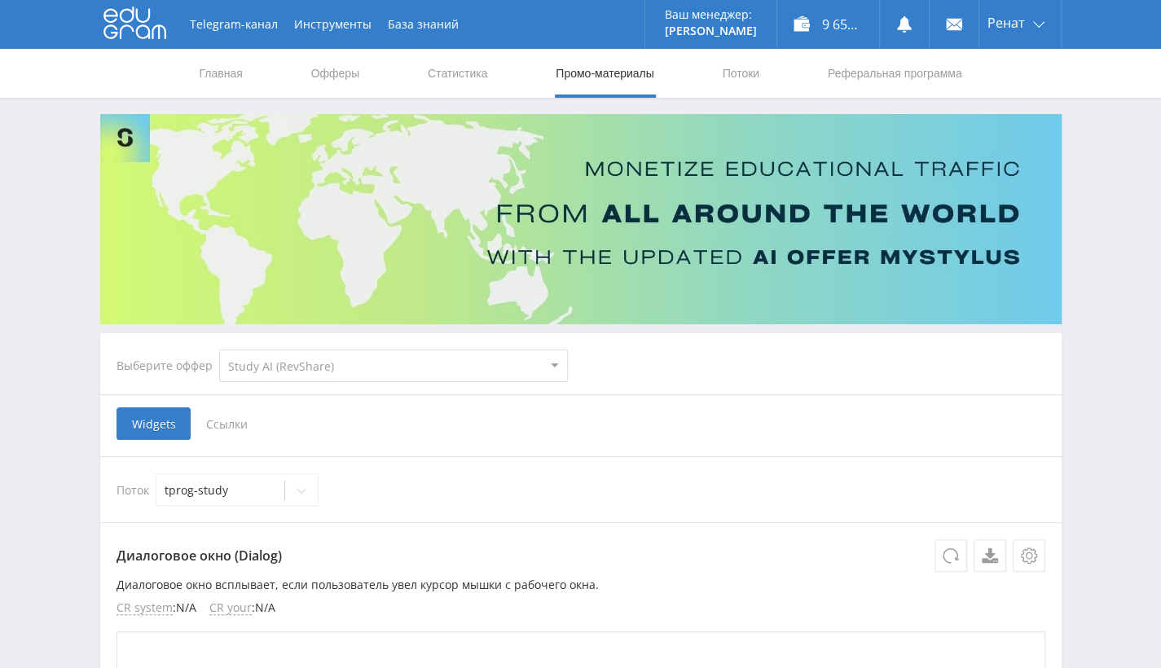
click at [368, 360] on select "MyStylus MyStylus - Revshare Кампус AI Studybay Автор24 Studybay Brazil Автор24…" at bounding box center [393, 365] width 349 height 33
click at [717, 394] on hr at bounding box center [580, 394] width 961 height 1
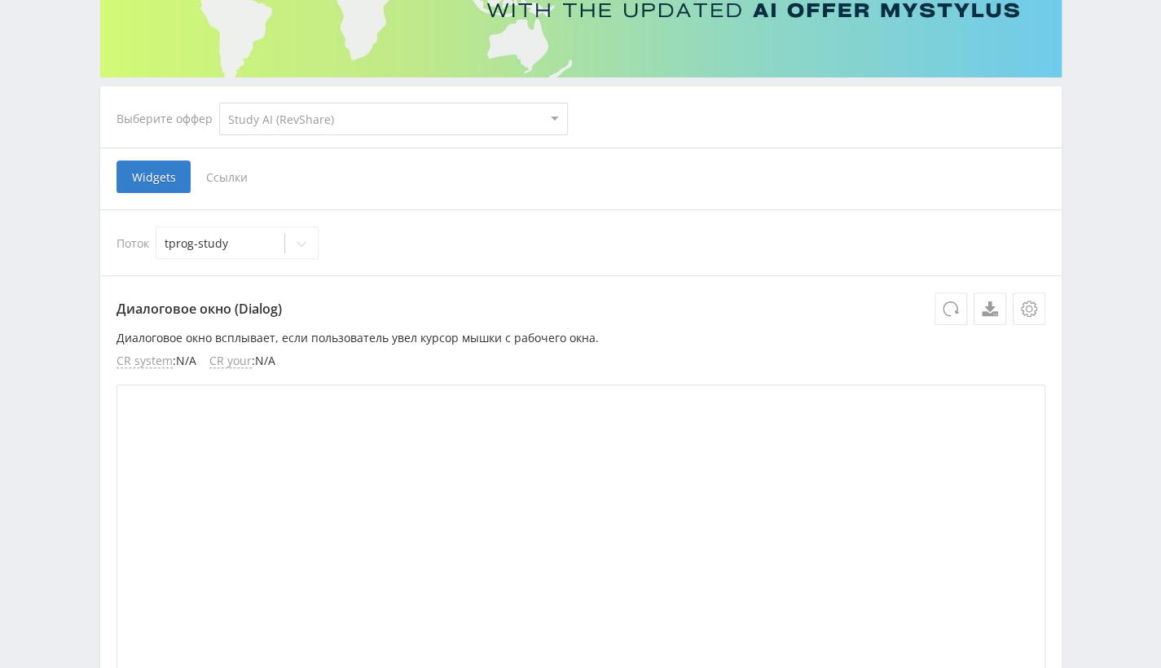
scroll to position [244, 0]
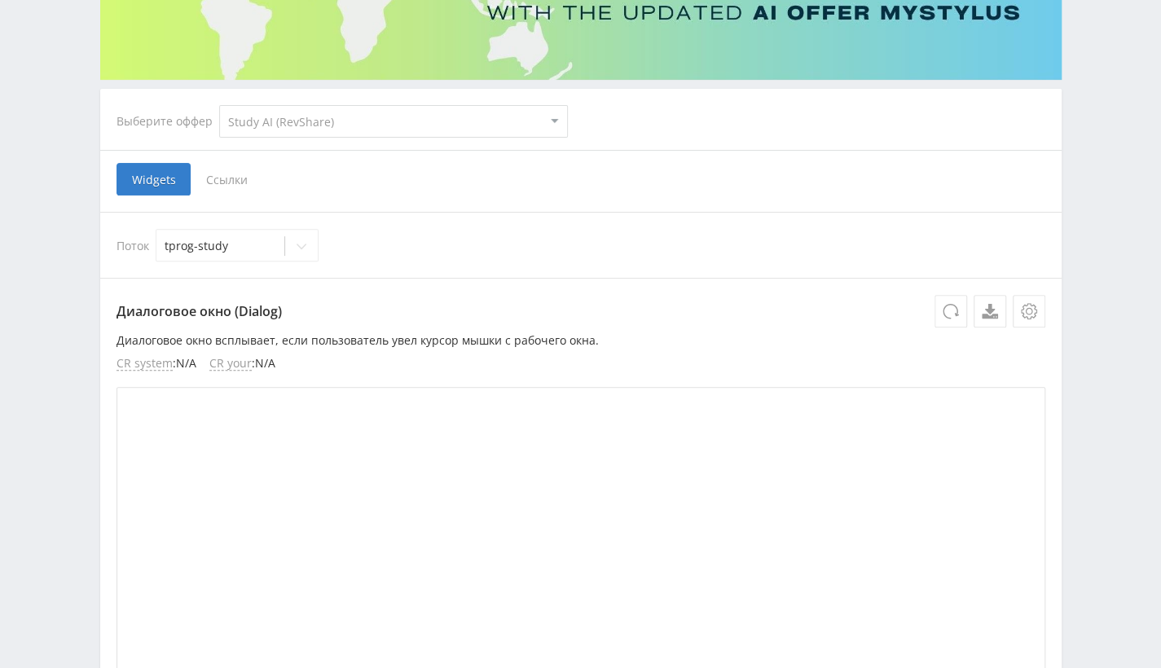
click at [226, 170] on span "Ссылки" at bounding box center [227, 179] width 72 height 33
click at [0, 0] on input "Ссылки" at bounding box center [0, 0] width 0 height 0
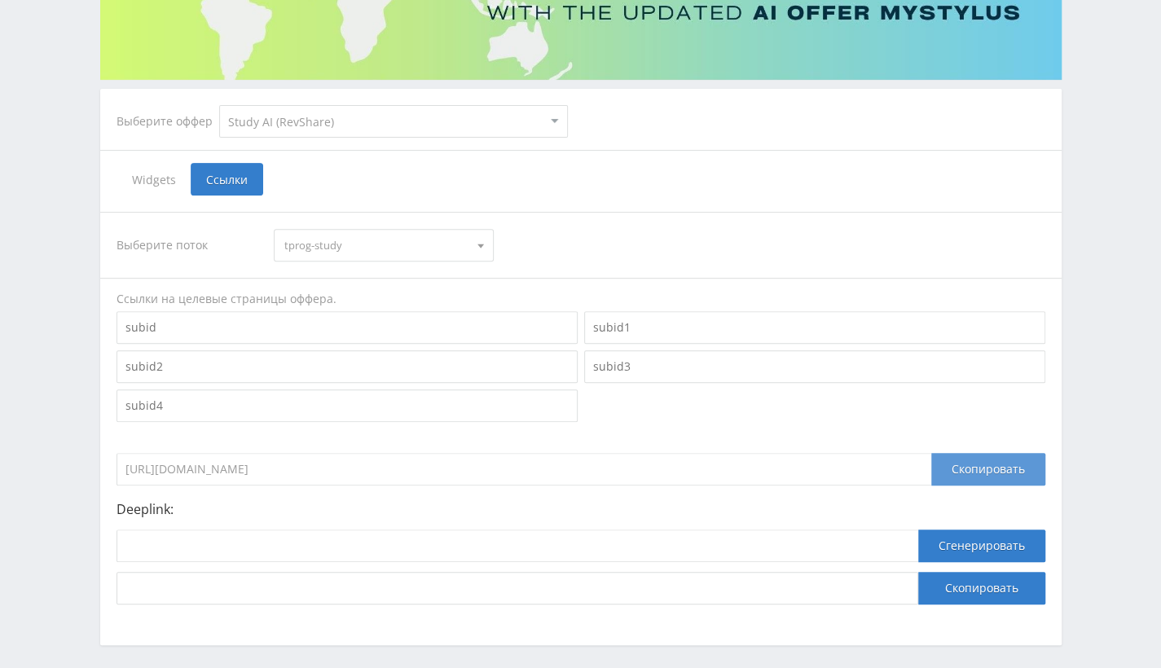
click at [994, 477] on div "Скопировать" at bounding box center [988, 469] width 114 height 33
click at [1008, 468] on div "Скопировать" at bounding box center [988, 469] width 114 height 33
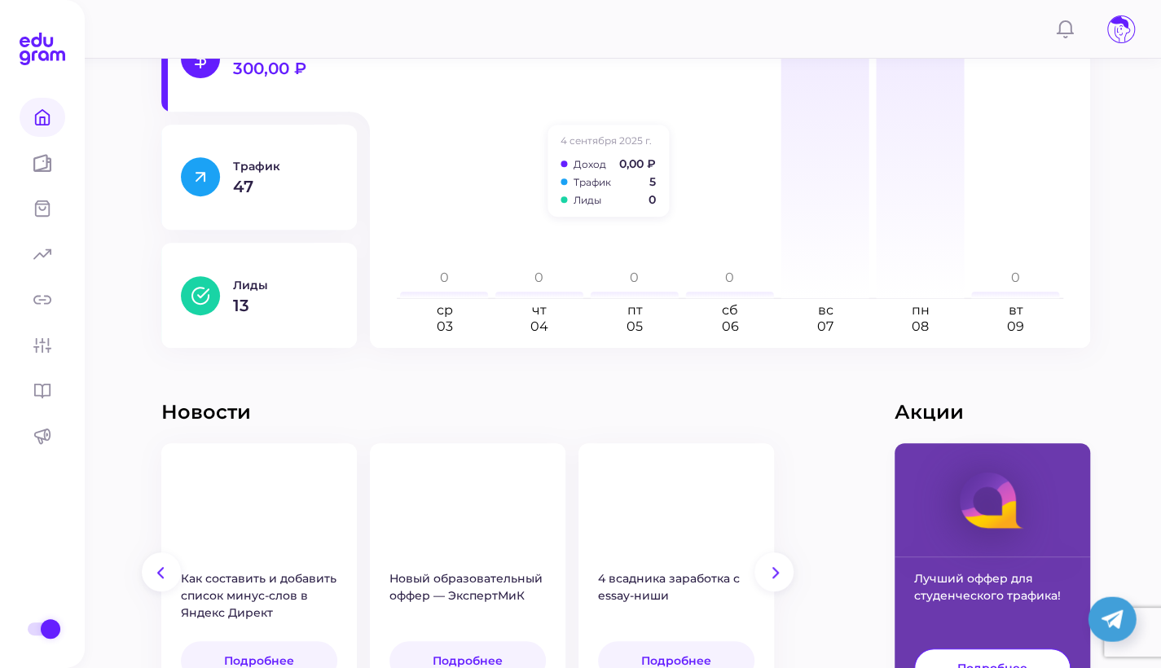
scroll to position [407, 0]
